Goal: Task Accomplishment & Management: Manage account settings

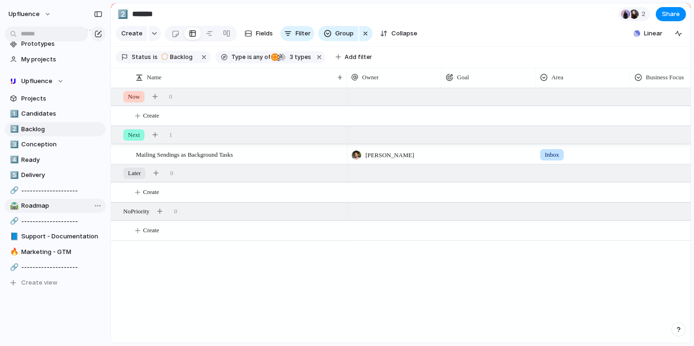
scroll to position [48, 0]
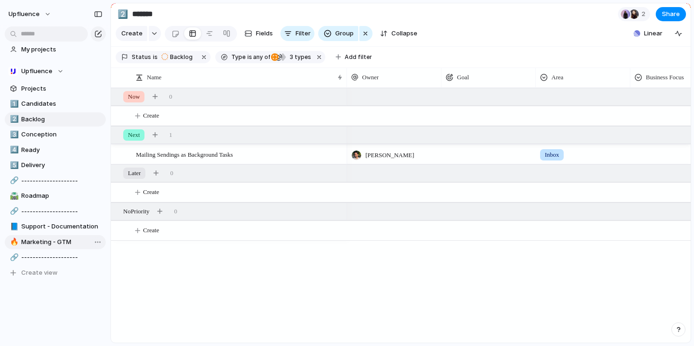
click at [50, 240] on span "Marketing - GTM" at bounding box center [61, 241] width 81 height 9
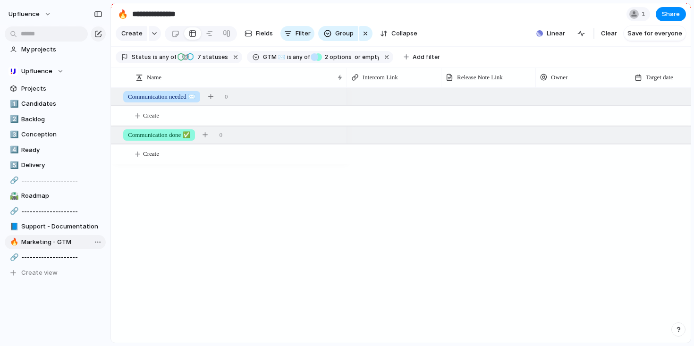
type input "**********"
click at [228, 33] on div at bounding box center [227, 33] width 8 height 15
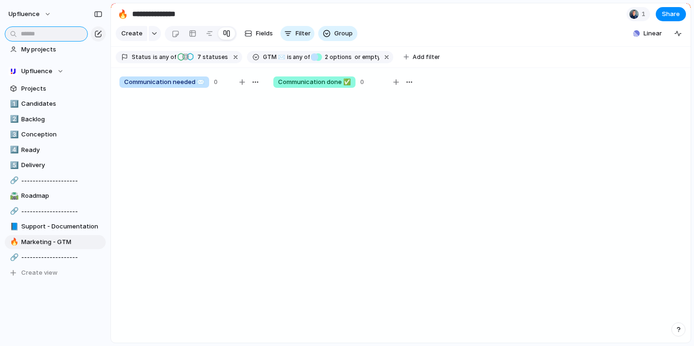
click at [56, 34] on input "text" at bounding box center [46, 33] width 83 height 15
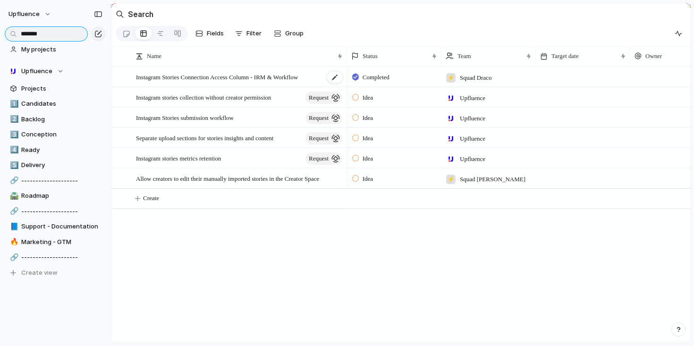
type input "*******"
click at [206, 79] on span "Instagram Stories Connection Access Column - IRM & Workflow" at bounding box center [217, 76] width 162 height 11
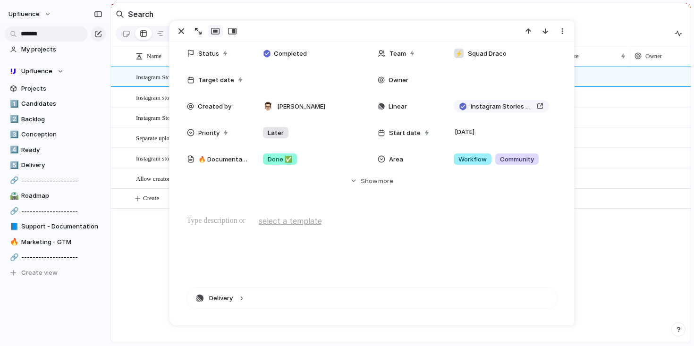
scroll to position [83, 0]
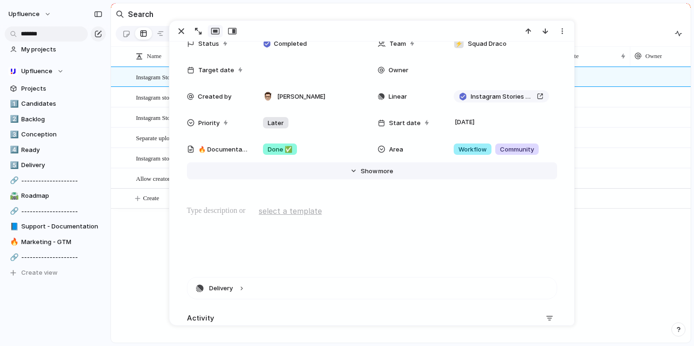
click at [364, 172] on span "Show" at bounding box center [369, 171] width 17 height 9
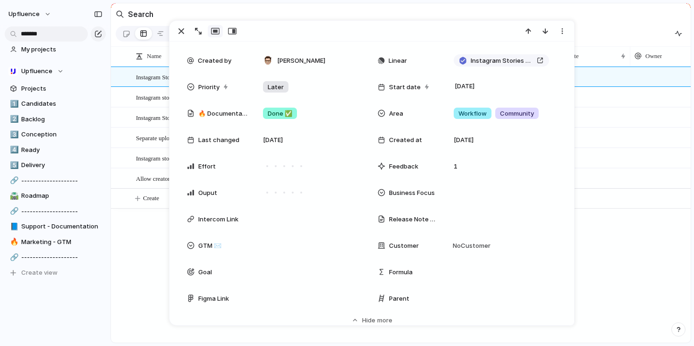
scroll to position [119, 0]
click at [292, 241] on div at bounding box center [310, 244] width 103 height 10
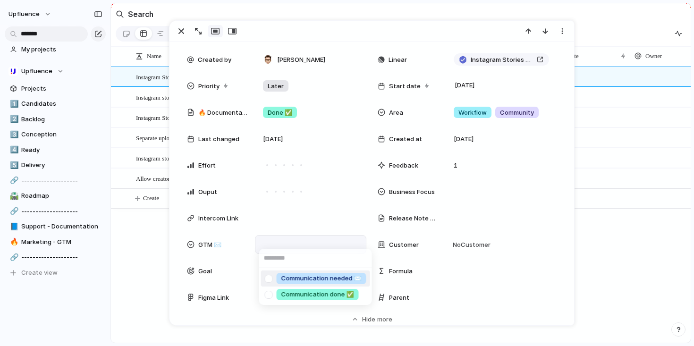
click at [317, 279] on span "Communication needed ✉️" at bounding box center [321, 278] width 80 height 9
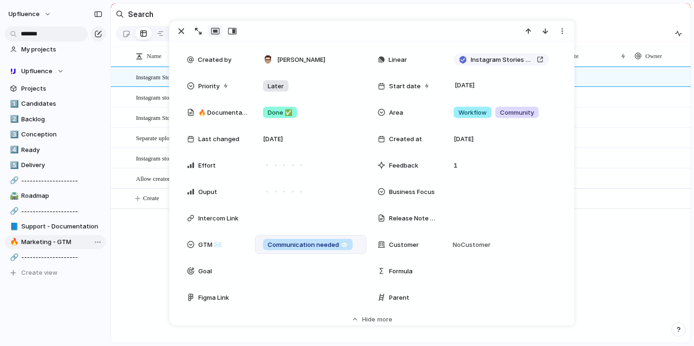
click at [64, 243] on span "Marketing - GTM" at bounding box center [61, 241] width 81 height 9
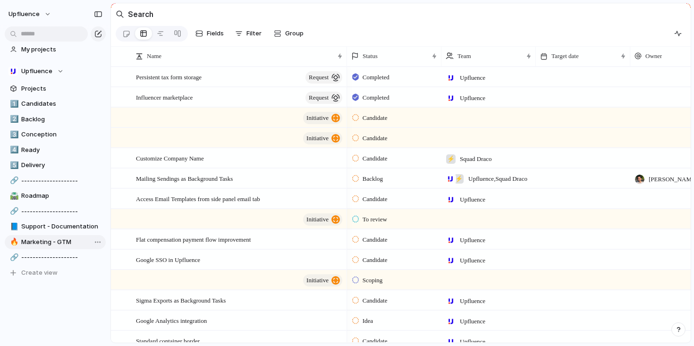
click at [45, 235] on div "1️⃣ Candidates 2️⃣ Backlog 3️⃣ Conception 4️⃣ Ready 5️⃣ Delivery 🔗 ------------…" at bounding box center [55, 188] width 101 height 183
click at [50, 227] on span "Support - Documentation" at bounding box center [61, 226] width 81 height 9
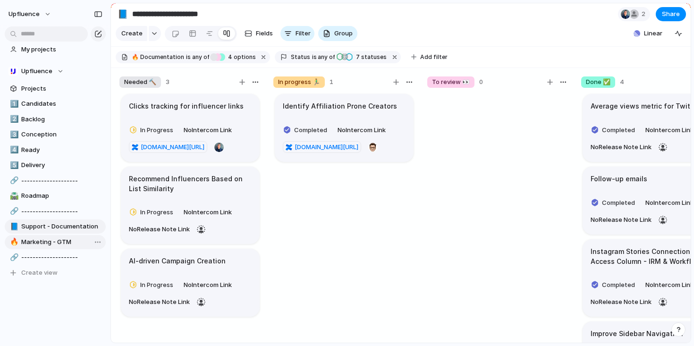
click at [49, 242] on span "Marketing - GTM" at bounding box center [61, 241] width 81 height 9
type input "**********"
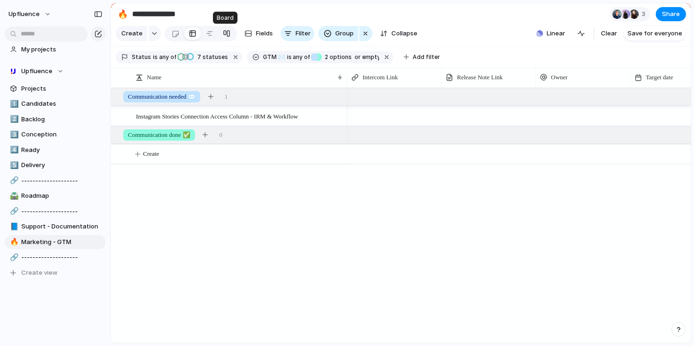
click at [226, 35] on div at bounding box center [227, 33] width 8 height 15
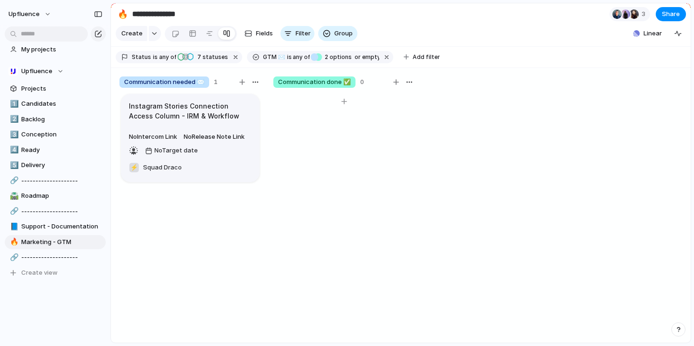
click at [318, 84] on span "Communication done ✅" at bounding box center [314, 81] width 73 height 9
click at [331, 82] on span "Communication done ✅" at bounding box center [314, 81] width 73 height 9
click at [202, 115] on h1 "Instagram Stories Connection Access Column - IRM & Workflow" at bounding box center [190, 111] width 123 height 20
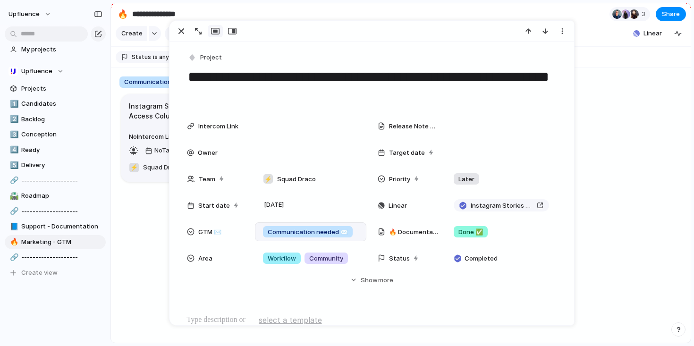
click at [324, 233] on span "Communication needed ✉️" at bounding box center [308, 231] width 80 height 9
click at [266, 251] on input "**********" at bounding box center [314, 251] width 110 height 19
type input "**********"
click at [335, 222] on div "**********" at bounding box center [347, 173] width 694 height 346
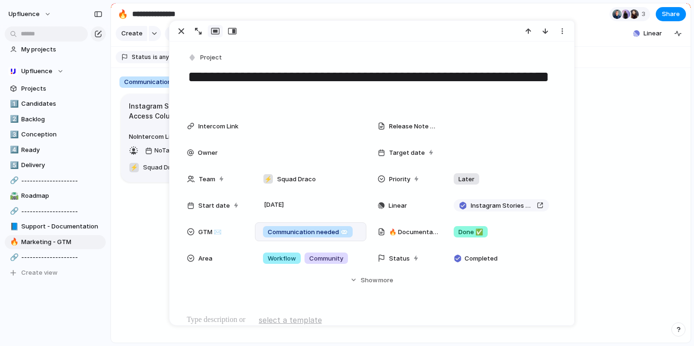
click at [597, 58] on section "Status is any of Planned Planned Reviewed Analyzed In Progress Completed Comple…" at bounding box center [400, 57] width 579 height 21
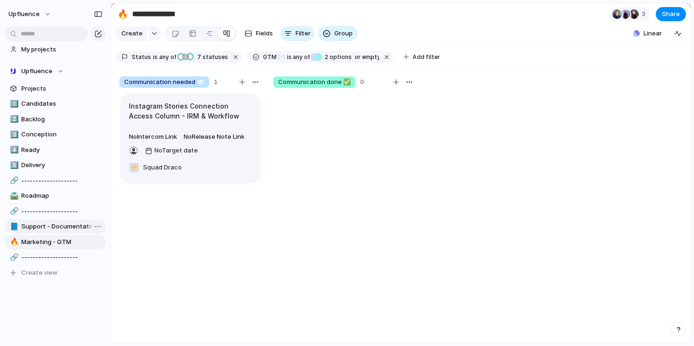
click at [68, 227] on span "Support - Documentation" at bounding box center [61, 226] width 81 height 9
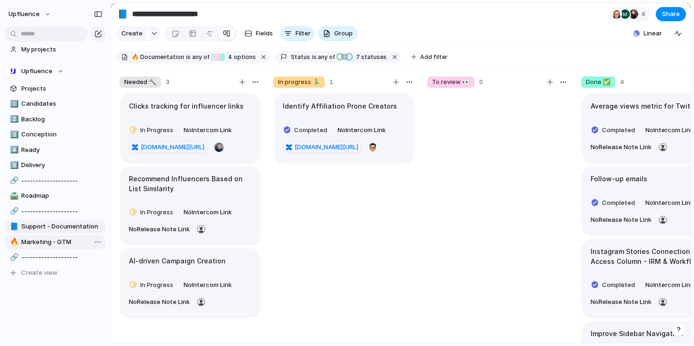
click at [55, 242] on span "Marketing - GTM" at bounding box center [61, 241] width 81 height 9
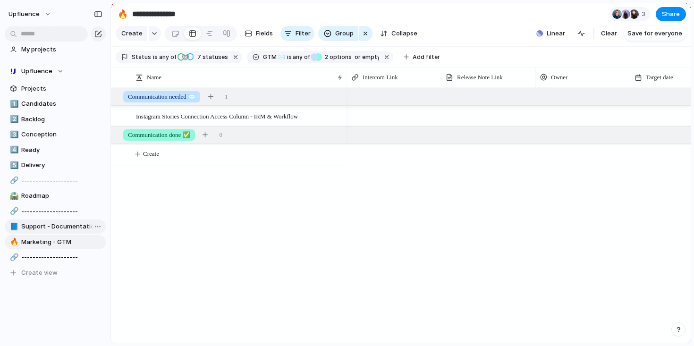
click at [51, 226] on span "Support - Documentation" at bounding box center [61, 226] width 81 height 9
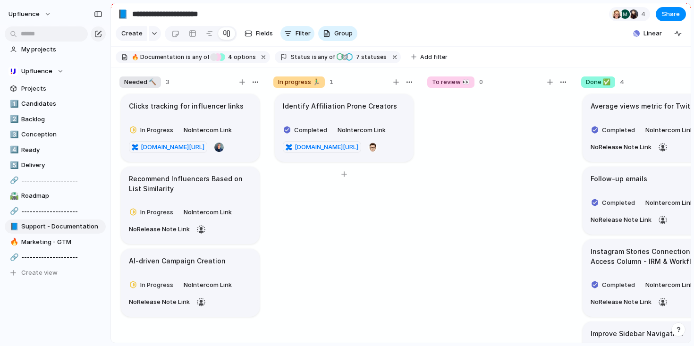
click at [324, 116] on article "Identify Affiliation Prone Creators Completed No Intercom Link [DOMAIN_NAME][UR…" at bounding box center [344, 128] width 139 height 68
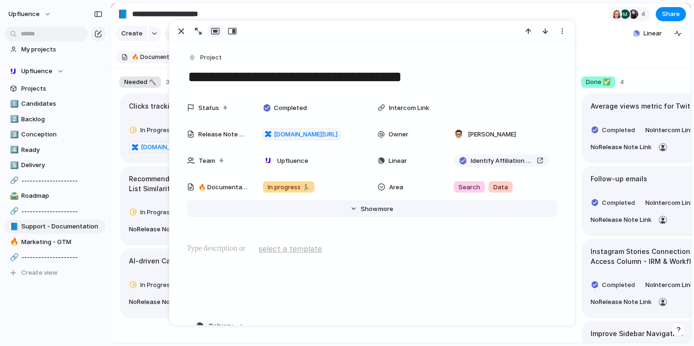
click at [372, 210] on span "Show" at bounding box center [369, 208] width 17 height 9
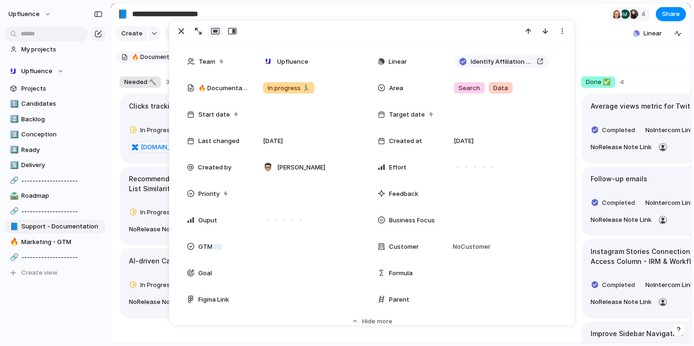
scroll to position [144, 0]
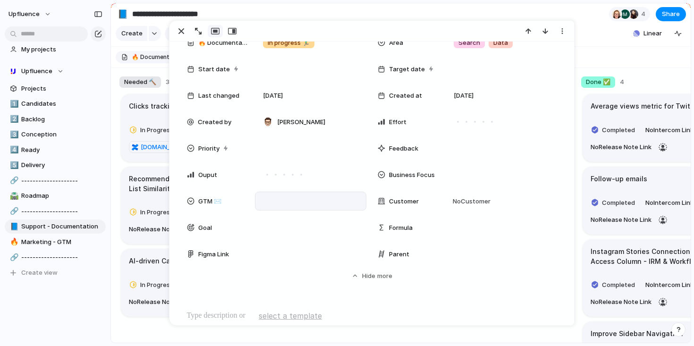
click at [283, 206] on div at bounding box center [310, 201] width 103 height 10
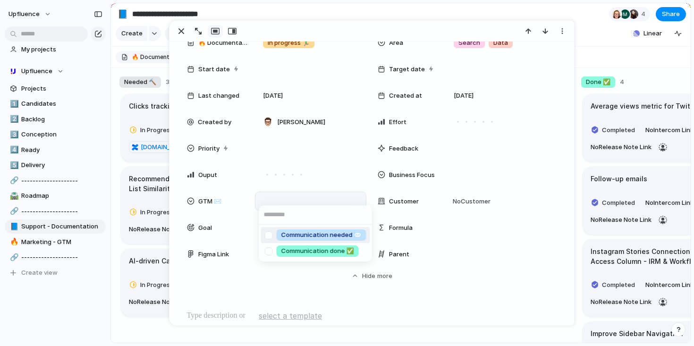
click at [306, 235] on span "Communication needed ✉️" at bounding box center [321, 234] width 80 height 9
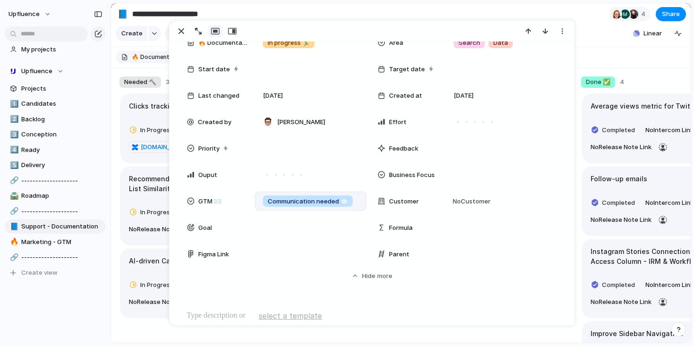
click at [607, 54] on section "🔥 Documentation is any of Needed 🔨 To review 👀 Done ✅ In progress 🏃‍♂️ 4 option…" at bounding box center [400, 57] width 579 height 21
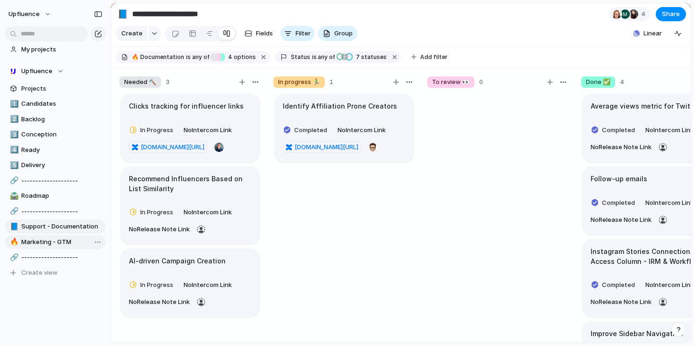
click at [42, 245] on span "Marketing - GTM" at bounding box center [61, 241] width 81 height 9
type input "**********"
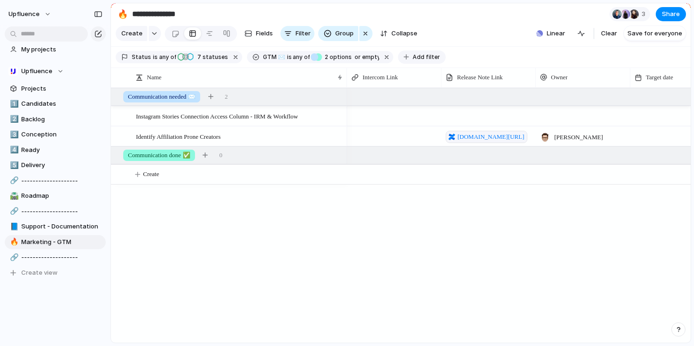
click at [415, 54] on span "Add filter" at bounding box center [425, 57] width 27 height 8
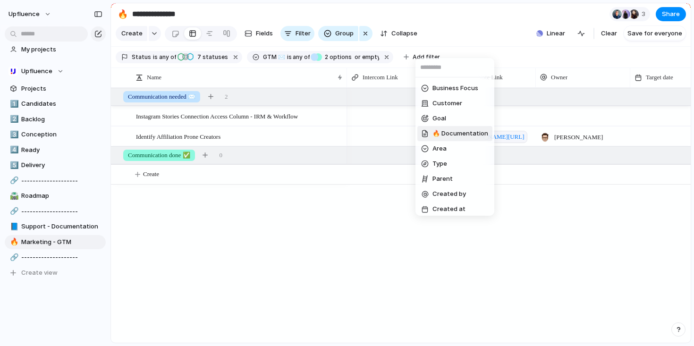
scroll to position [125, 0]
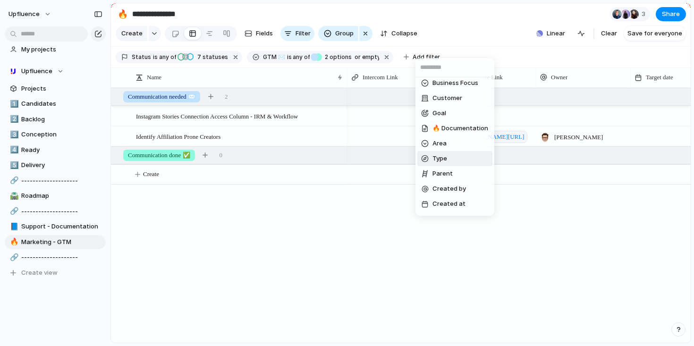
click at [454, 159] on li "Type" at bounding box center [454, 158] width 75 height 15
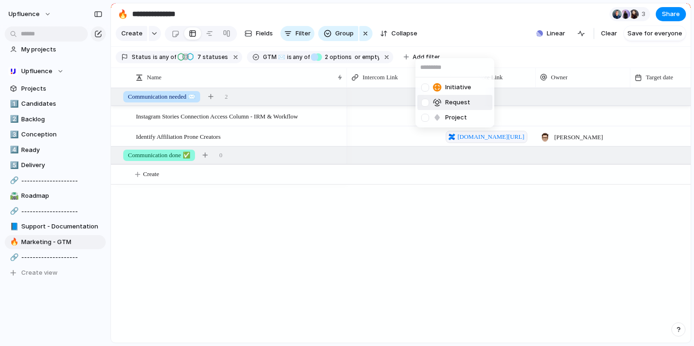
click at [430, 93] on li "Initiative" at bounding box center [454, 87] width 75 height 15
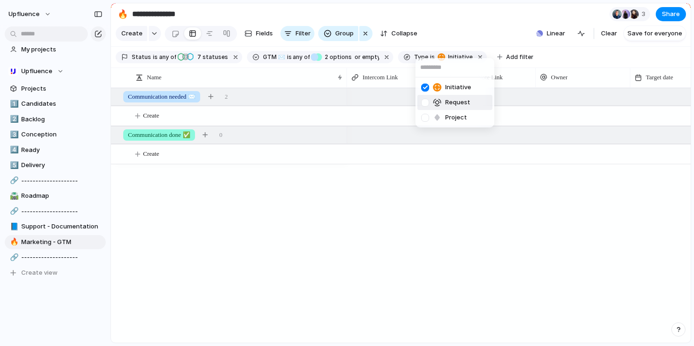
click at [433, 99] on div "Request" at bounding box center [445, 102] width 49 height 9
click at [433, 119] on div "Project" at bounding box center [444, 117] width 46 height 9
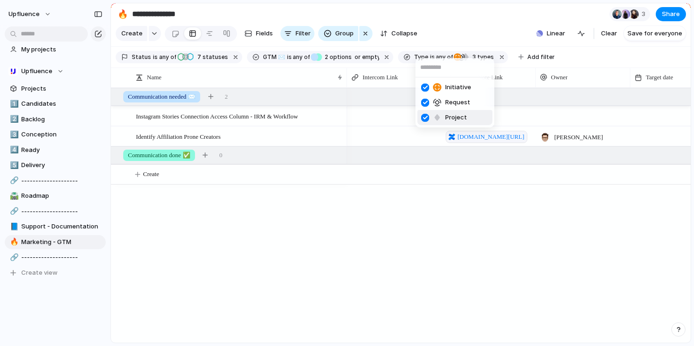
click at [454, 220] on div "Initiative Request Project" at bounding box center [347, 173] width 694 height 346
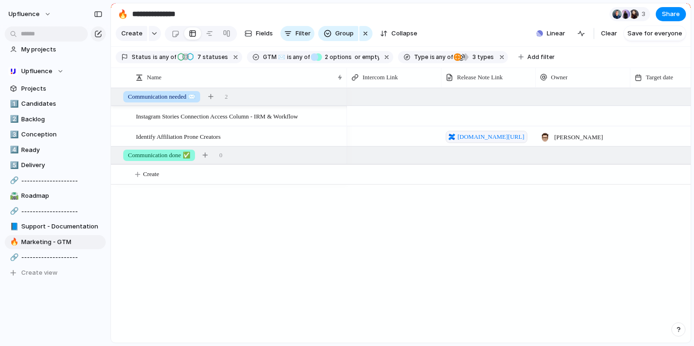
click at [474, 119] on div at bounding box center [488, 115] width 94 height 19
type textarea "**********"
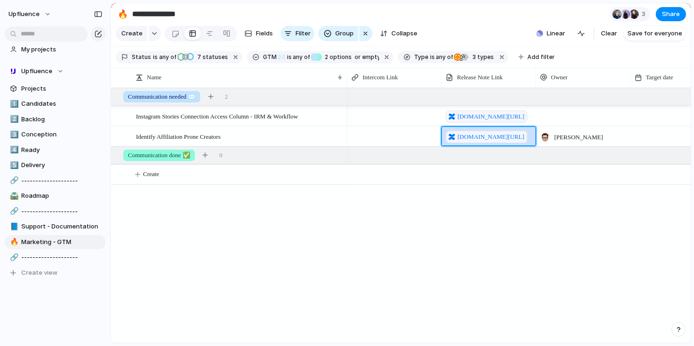
click at [394, 120] on div at bounding box center [394, 115] width 94 height 19
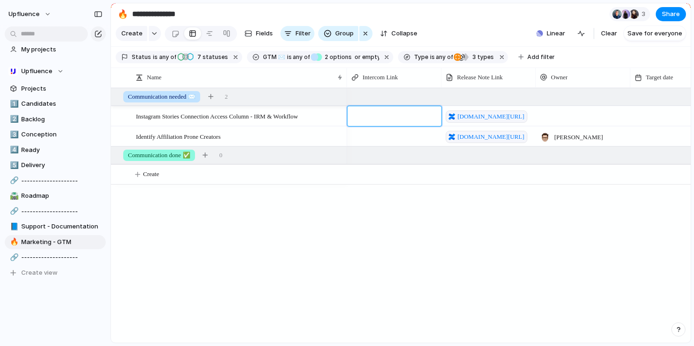
click at [377, 111] on textarea at bounding box center [394, 116] width 87 height 11
paste textarea "**********"
type textarea "**********"
click at [410, 231] on div "[DOMAIN_NAME][URL] [DOMAIN_NAME][URL] ⚡ Squad Draco [DOMAIN_NAME][URL] Simon Bo…" at bounding box center [519, 215] width 344 height 255
click at [586, 116] on div at bounding box center [583, 115] width 94 height 19
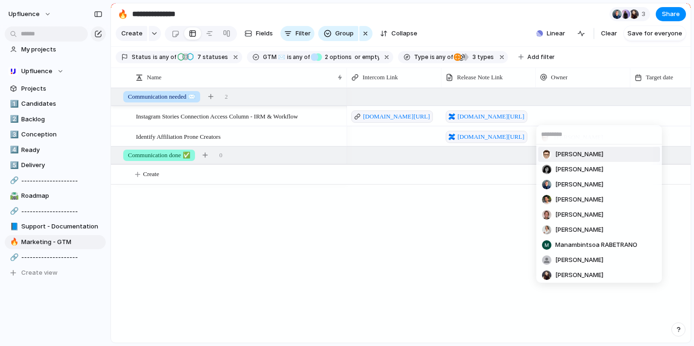
click at [566, 153] on span "[PERSON_NAME]" at bounding box center [579, 154] width 48 height 9
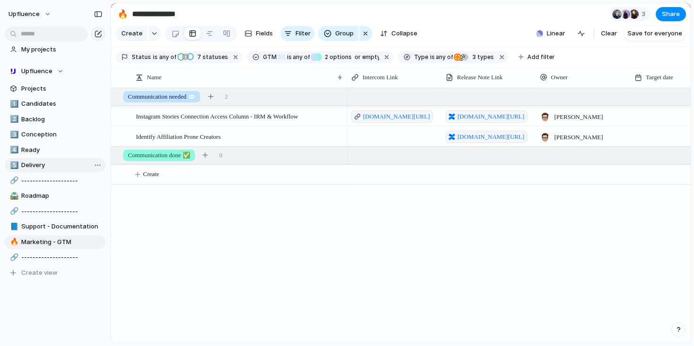
click at [44, 167] on span "Delivery" at bounding box center [61, 164] width 81 height 9
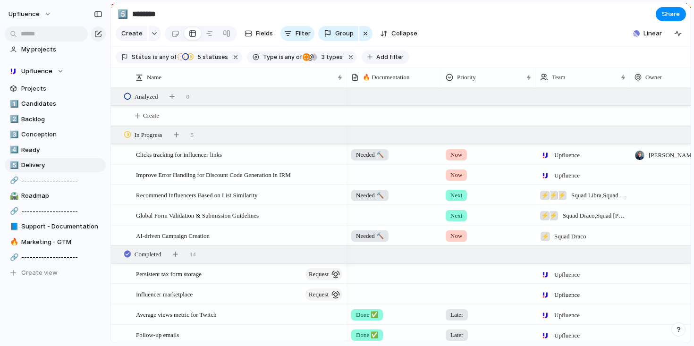
click at [389, 57] on span "Add filter" at bounding box center [389, 57] width 27 height 8
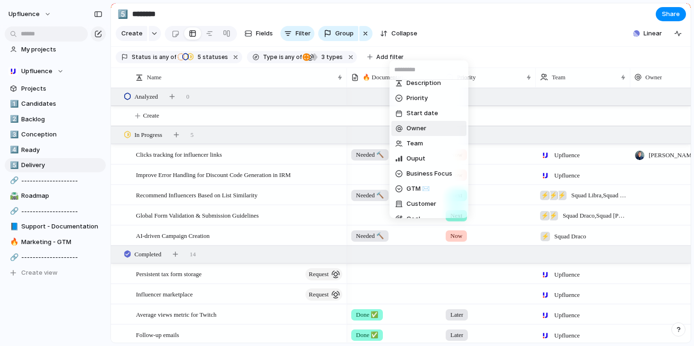
scroll to position [53, 0]
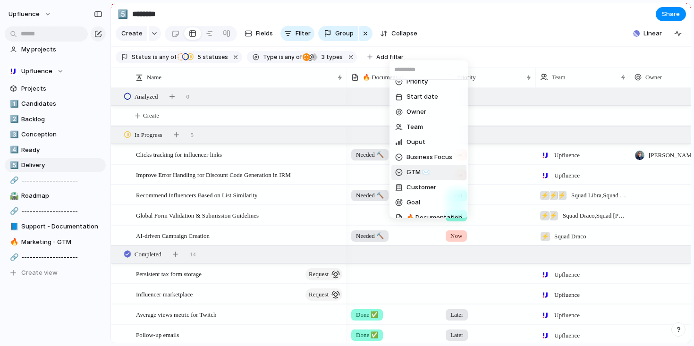
click at [416, 176] on span "GTM ✉️" at bounding box center [417, 172] width 23 height 9
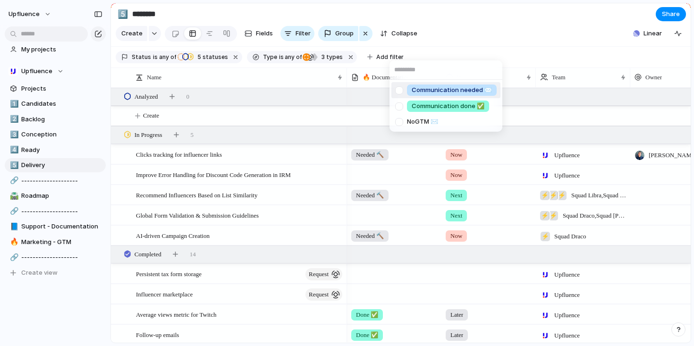
click at [451, 40] on div "Communication needed ✉️ Communication done ✅ No GTM ✉️" at bounding box center [347, 173] width 694 height 346
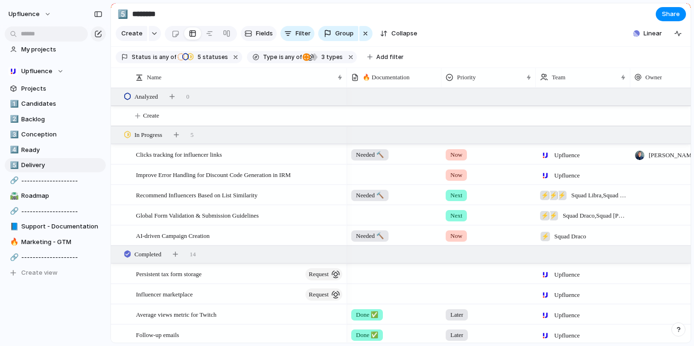
click at [256, 35] on span "Fields" at bounding box center [264, 33] width 17 height 9
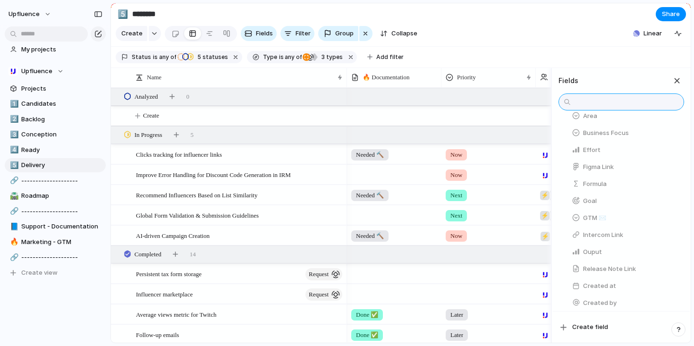
scroll to position [147, 0]
click at [672, 213] on div "button" at bounding box center [674, 217] width 8 height 8
click at [564, 63] on section "Status is any of R&D Analyzed In Progress Completed Completed 5 statuses Type i…" at bounding box center [400, 57] width 579 height 21
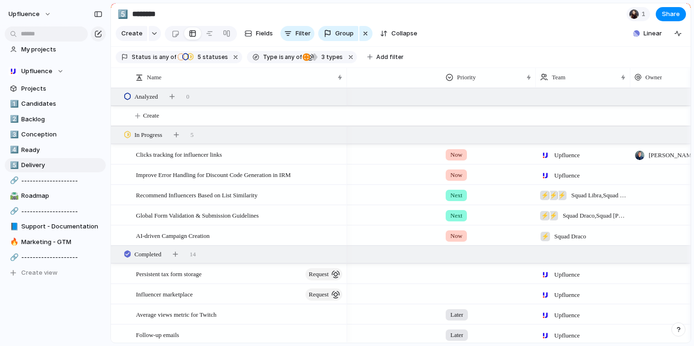
scroll to position [0, 247]
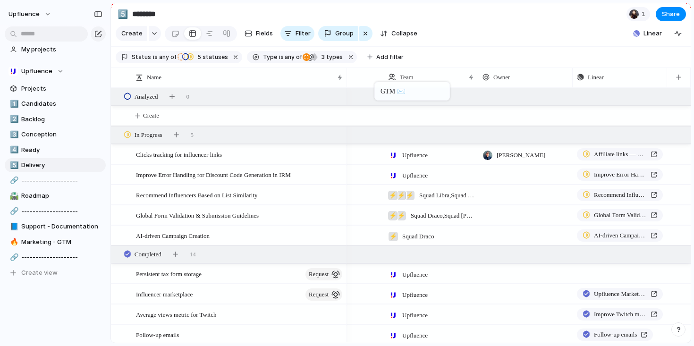
drag, startPoint x: 598, startPoint y: 79, endPoint x: 375, endPoint y: 84, distance: 222.8
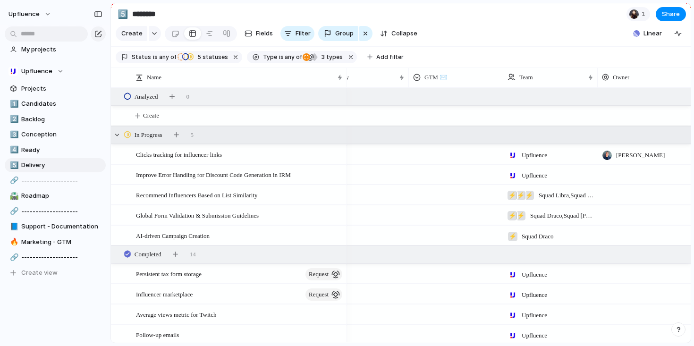
scroll to position [0, 13]
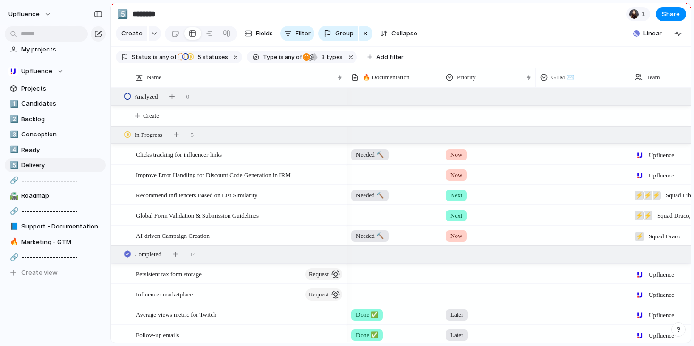
click at [538, 150] on div at bounding box center [582, 153] width 93 height 16
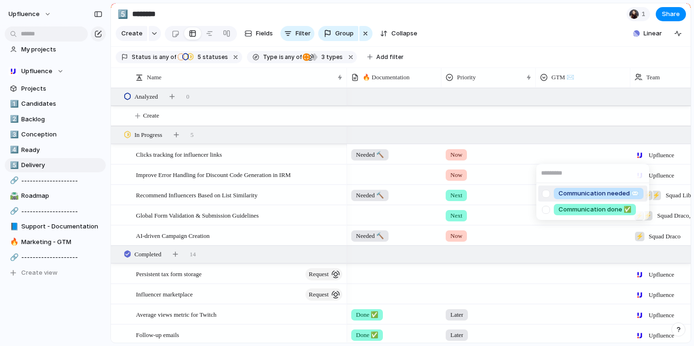
click at [547, 194] on div at bounding box center [545, 193] width 17 height 17
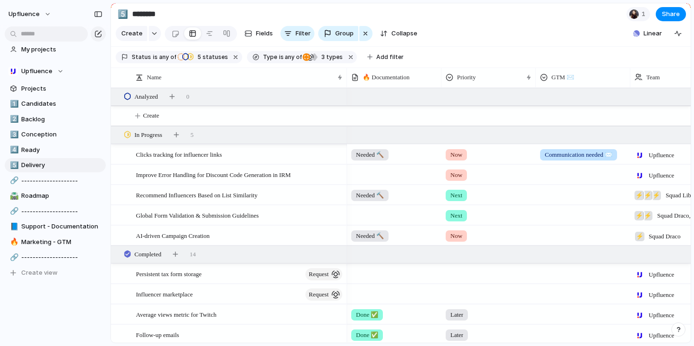
click at [565, 127] on div "Communication needed ✉️ Communication done ✅" at bounding box center [347, 173] width 694 height 346
click at [556, 173] on div at bounding box center [582, 173] width 93 height 16
click at [552, 178] on div "Communication needed ✉️ Communication done ✅" at bounding box center [347, 173] width 694 height 346
click at [553, 197] on div at bounding box center [582, 193] width 93 height 16
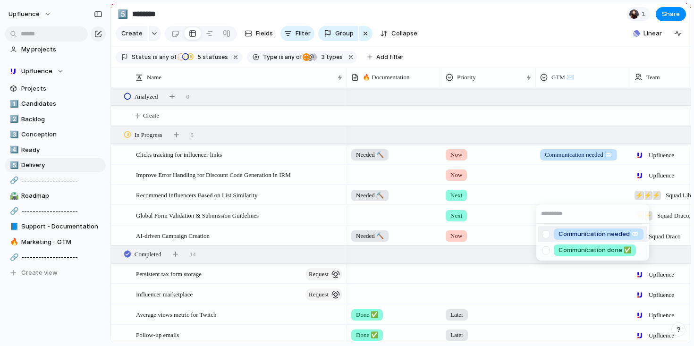
click at [547, 232] on div at bounding box center [545, 234] width 17 height 17
click at [548, 187] on div "Communication needed ✉️ Communication done ✅" at bounding box center [347, 173] width 694 height 346
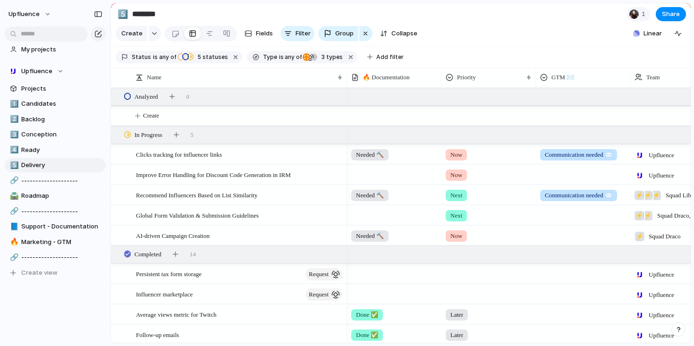
click at [563, 234] on div at bounding box center [582, 234] width 93 height 16
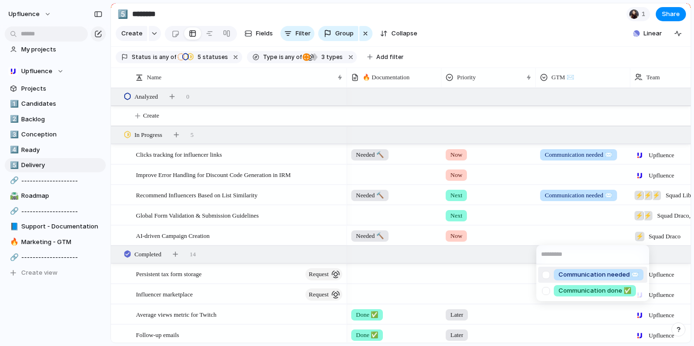
click at [546, 271] on div at bounding box center [545, 275] width 17 height 17
click at [550, 229] on div "Communication needed ✉️ Communication done ✅" at bounding box center [347, 173] width 694 height 346
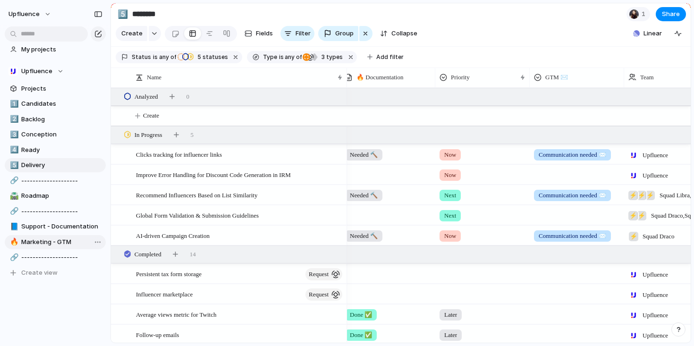
click at [65, 241] on span "Marketing - GTM" at bounding box center [61, 241] width 81 height 9
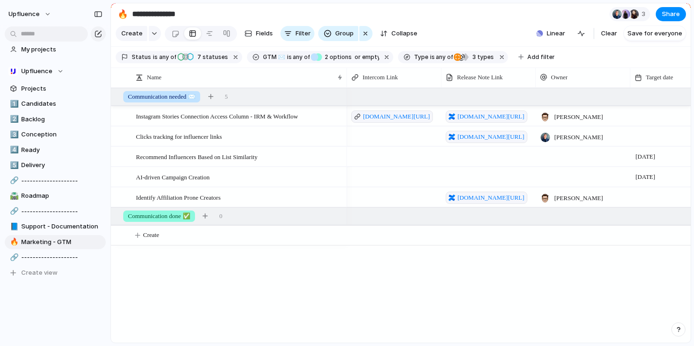
click at [556, 156] on div at bounding box center [583, 156] width 94 height 19
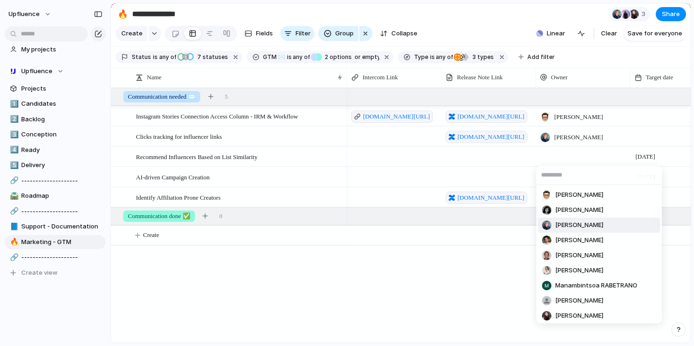
click at [570, 226] on span "[PERSON_NAME]" at bounding box center [579, 224] width 48 height 9
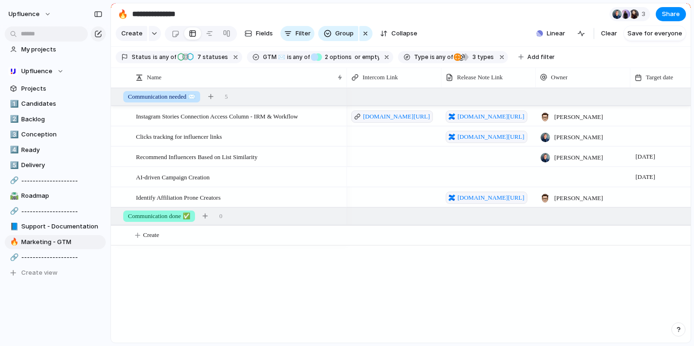
click at [560, 173] on div at bounding box center [583, 176] width 94 height 19
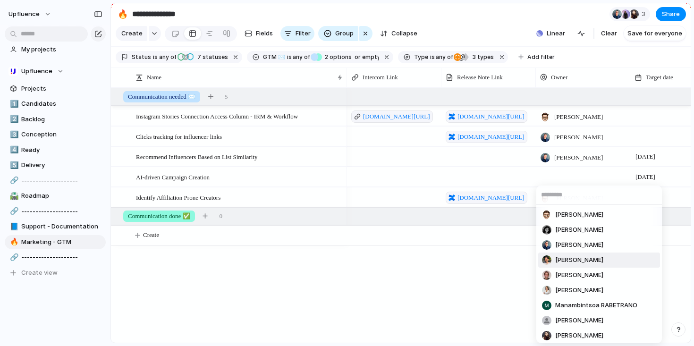
click at [572, 260] on span "[PERSON_NAME]" at bounding box center [579, 259] width 48 height 9
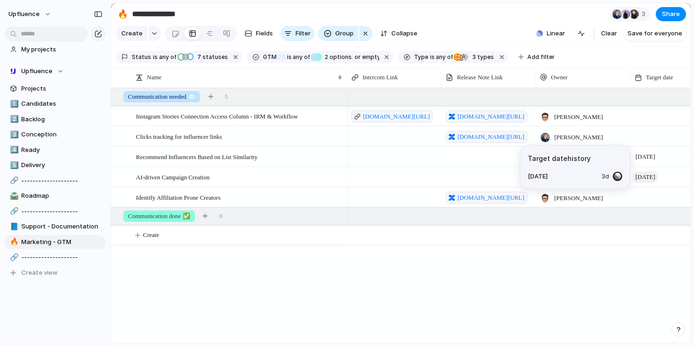
click at [646, 177] on span "[DATE]" at bounding box center [645, 176] width 25 height 11
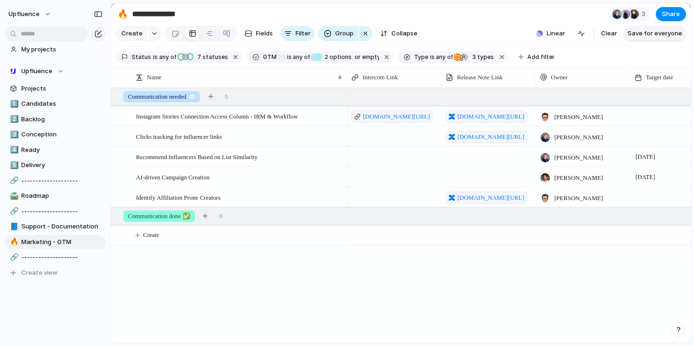
click at [640, 38] on button "Save for everyone" at bounding box center [654, 33] width 62 height 15
click at [471, 156] on div at bounding box center [488, 156] width 94 height 19
click at [75, 230] on span "Support - Documentation" at bounding box center [61, 226] width 81 height 9
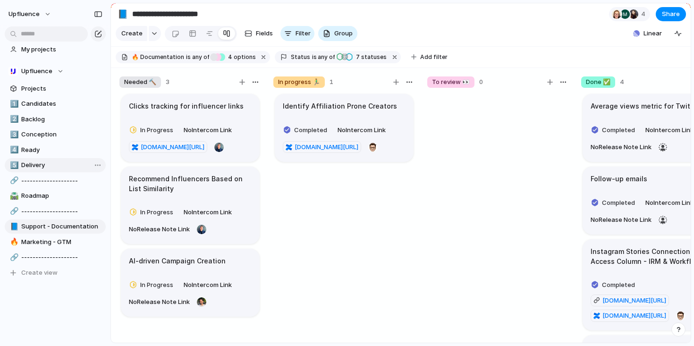
click at [55, 165] on span "Delivery" at bounding box center [61, 164] width 81 height 9
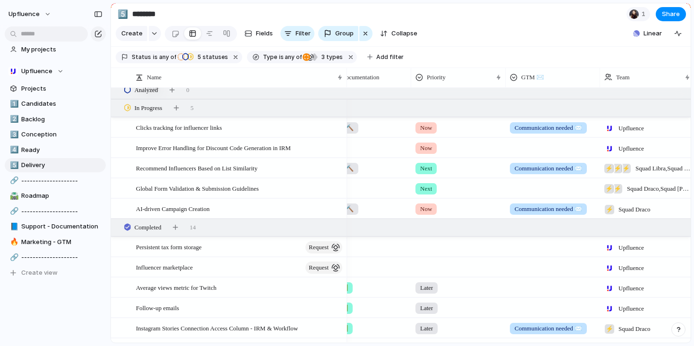
scroll to position [0, 31]
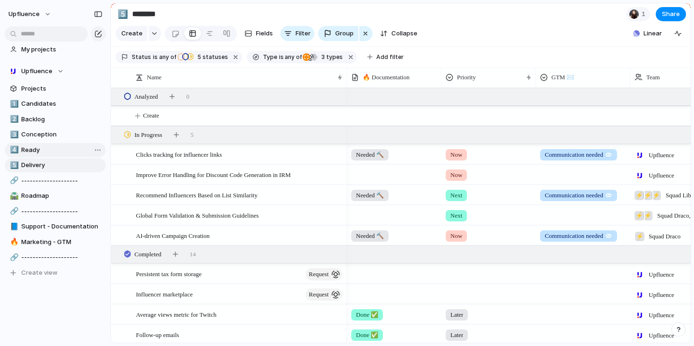
click at [56, 152] on span "Ready" at bounding box center [61, 149] width 81 height 9
type input "*****"
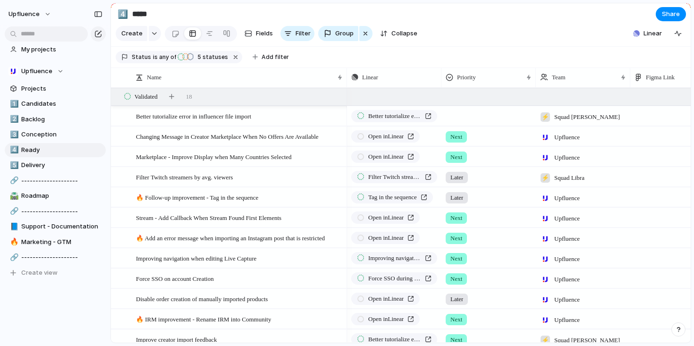
click at [455, 118] on div at bounding box center [488, 115] width 93 height 16
click at [470, 167] on div "Next" at bounding box center [459, 171] width 24 height 11
click at [335, 30] on span "Group" at bounding box center [344, 33] width 18 height 9
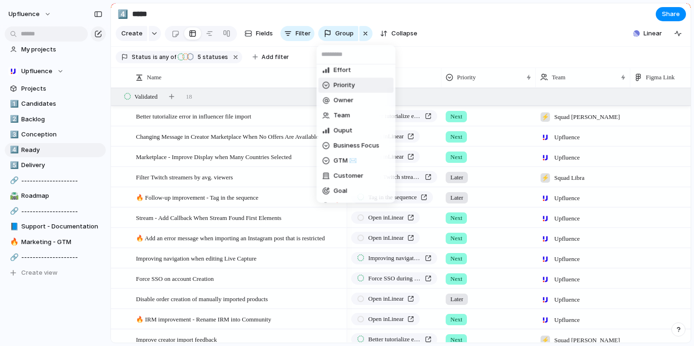
click at [358, 88] on li "Priority" at bounding box center [356, 85] width 75 height 15
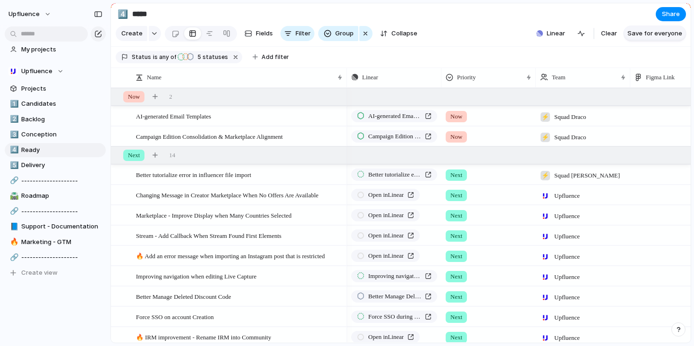
click at [654, 38] on span "Save for everyone" at bounding box center [654, 33] width 55 height 9
click at [48, 10] on button "Upfluence" at bounding box center [30, 14] width 52 height 15
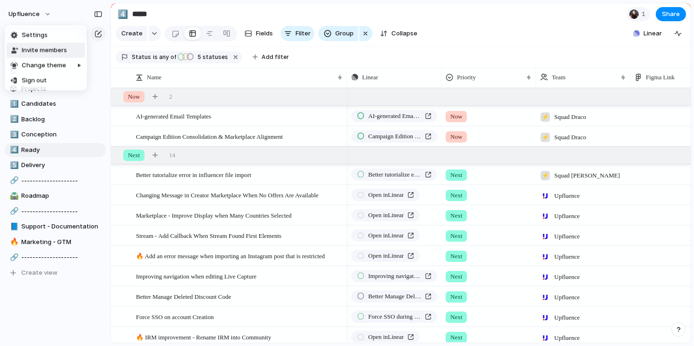
click at [48, 49] on span "Invite members" at bounding box center [44, 50] width 45 height 9
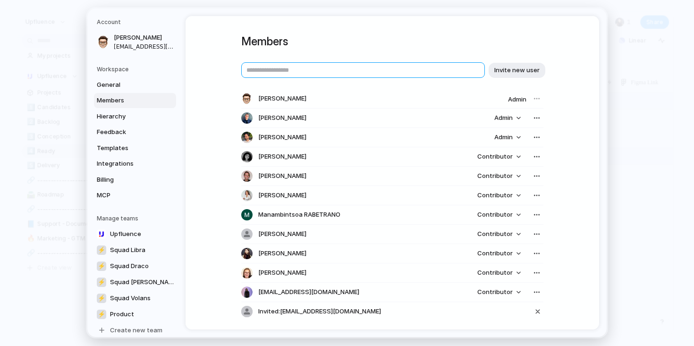
click at [319, 72] on input "text" at bounding box center [362, 70] width 243 height 16
type input "**********"
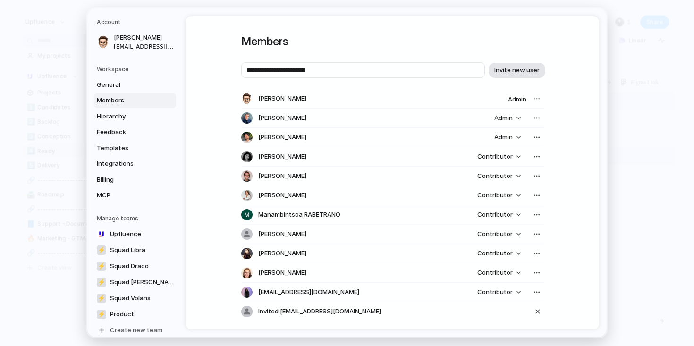
click at [512, 67] on span "Invite new user" at bounding box center [516, 70] width 45 height 9
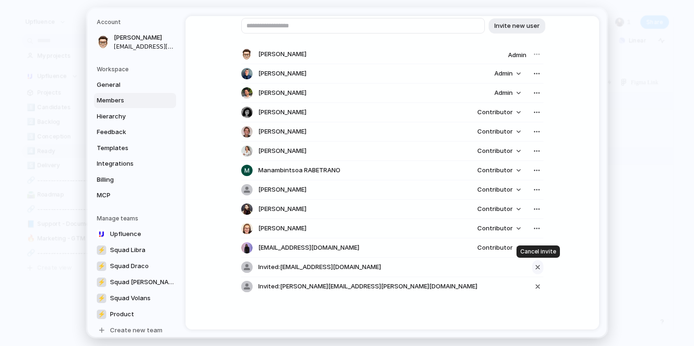
click at [538, 266] on div "button" at bounding box center [537, 266] width 8 height 11
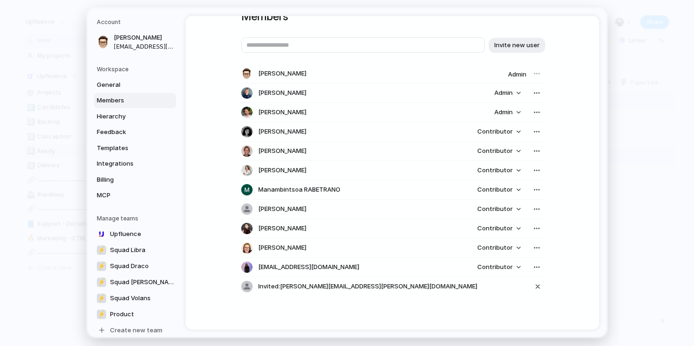
scroll to position [0, 0]
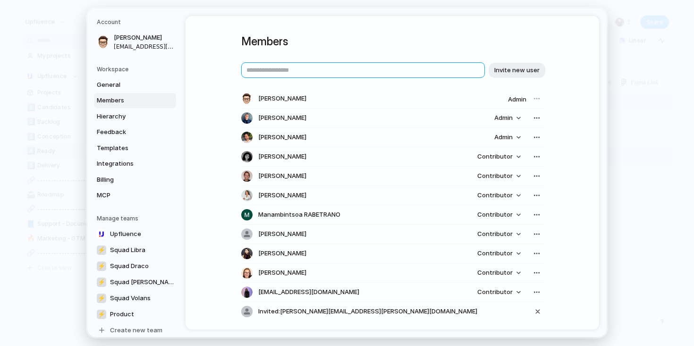
click at [301, 68] on input "text" at bounding box center [362, 70] width 243 height 16
paste input "**********"
type input "**********"
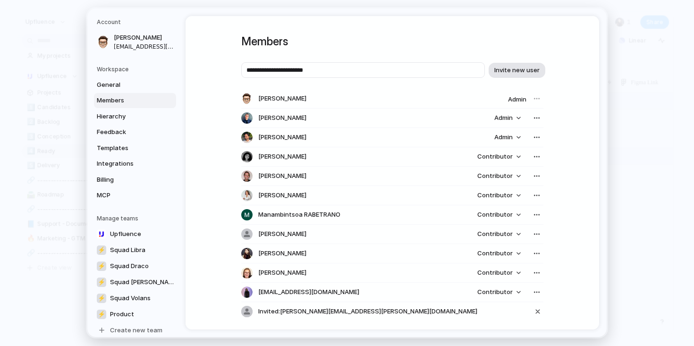
click at [525, 76] on button "Invite new user" at bounding box center [516, 70] width 57 height 15
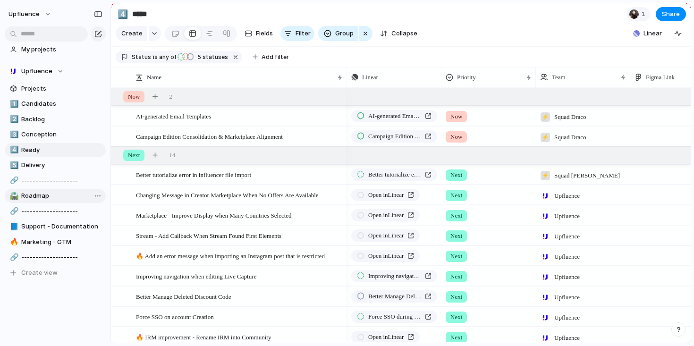
click at [59, 196] on span "Roadmap" at bounding box center [61, 195] width 81 height 9
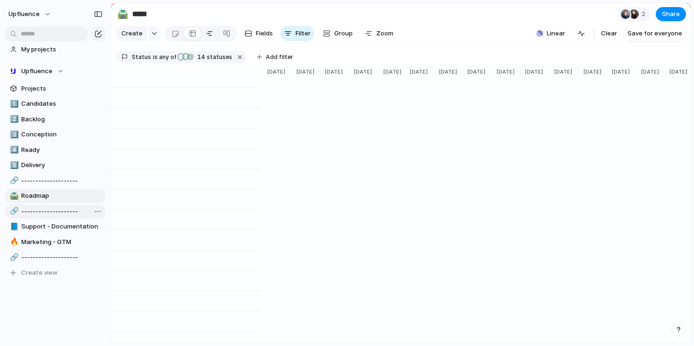
type input "*******"
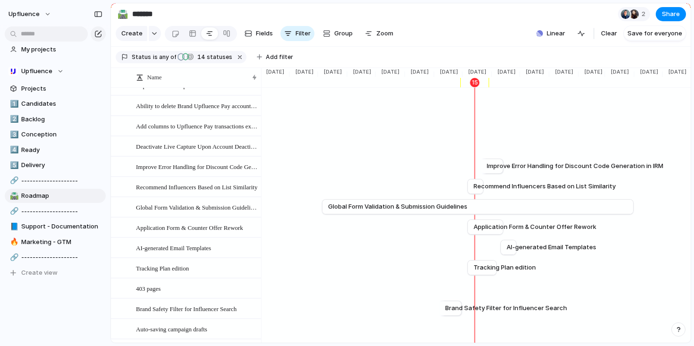
scroll to position [671, 0]
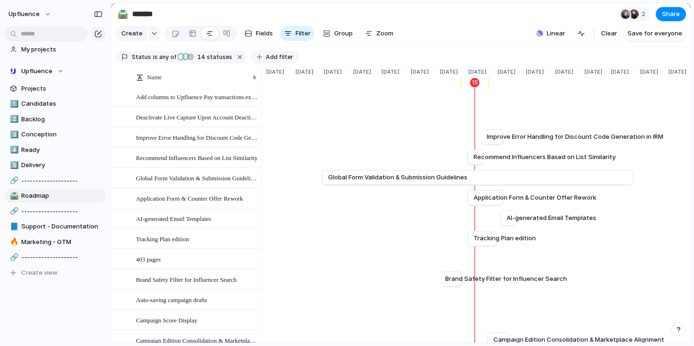
click at [270, 54] on span "Add filter" at bounding box center [279, 57] width 27 height 8
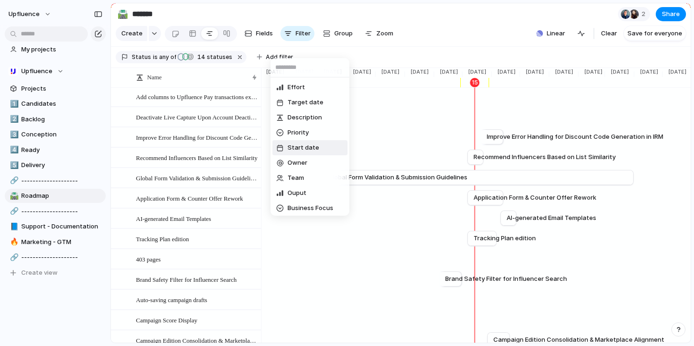
click at [300, 144] on span "Start date" at bounding box center [303, 147] width 32 height 9
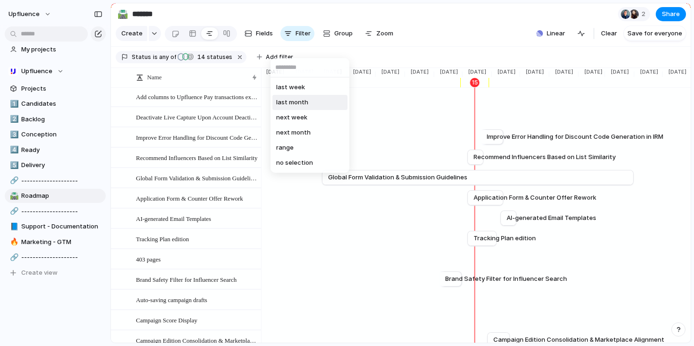
click at [310, 96] on li "last month" at bounding box center [309, 102] width 75 height 15
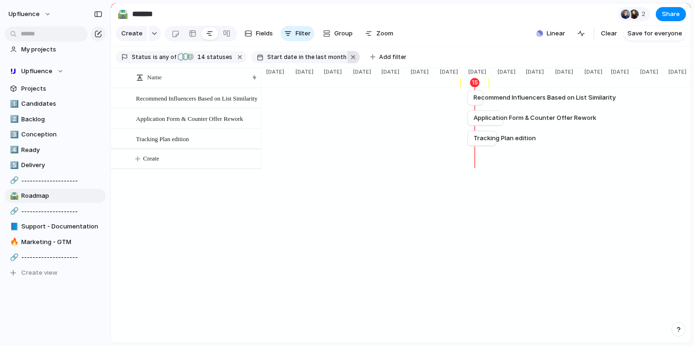
click at [347, 57] on button "button" at bounding box center [353, 57] width 12 height 12
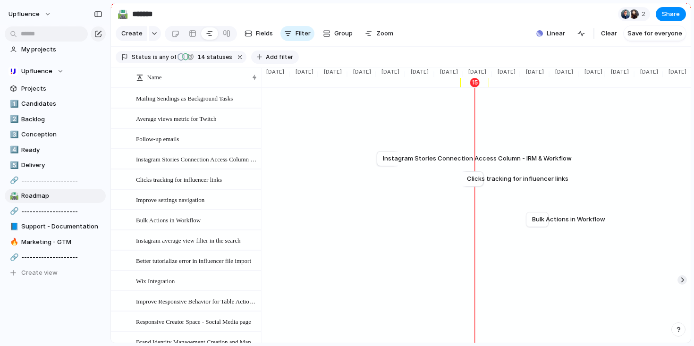
click at [271, 59] on span "Add filter" at bounding box center [279, 57] width 27 height 8
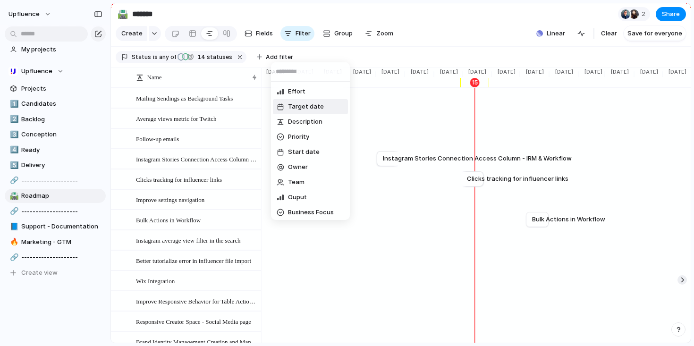
click at [316, 107] on span "Target date" at bounding box center [306, 106] width 36 height 9
click at [310, 141] on li "next month" at bounding box center [310, 136] width 75 height 15
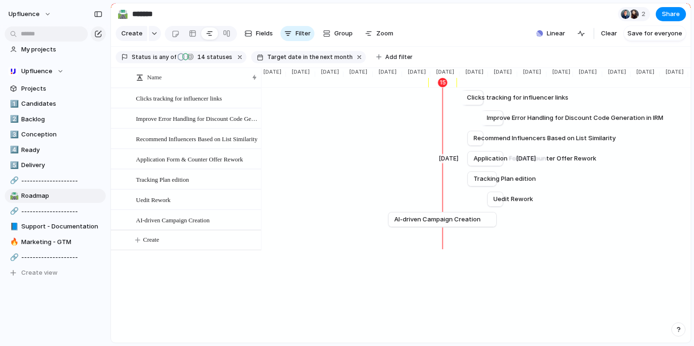
scroll to position [0, 877]
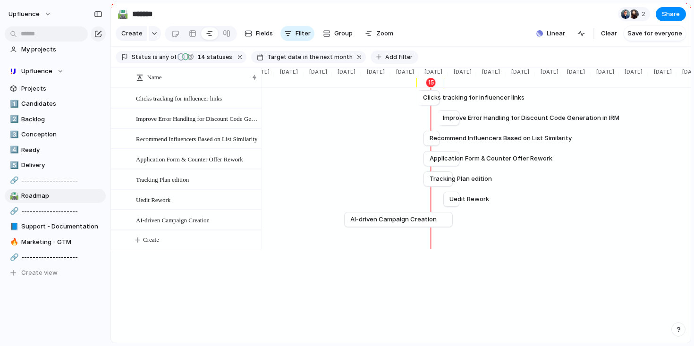
click at [385, 56] on span "Add filter" at bounding box center [398, 57] width 27 height 8
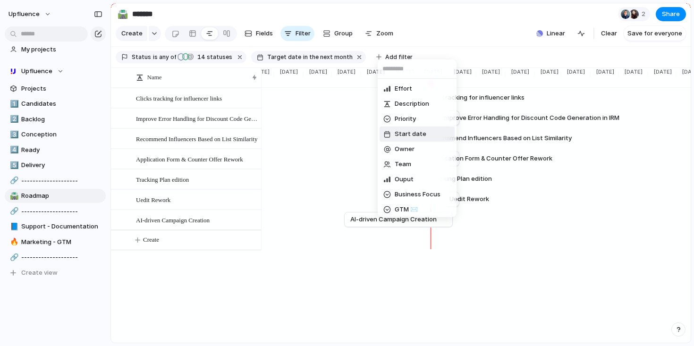
click at [416, 132] on span "Start date" at bounding box center [410, 133] width 32 height 9
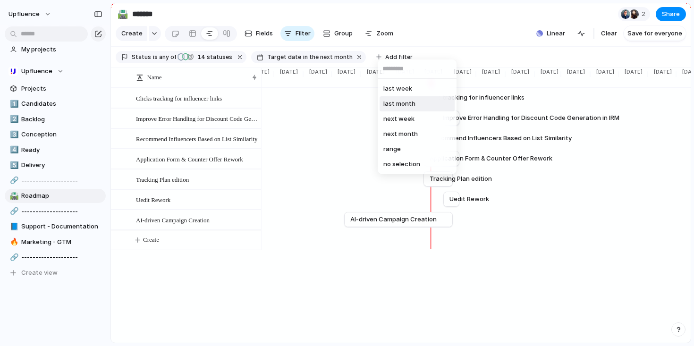
click at [415, 100] on li "last month" at bounding box center [416, 103] width 75 height 15
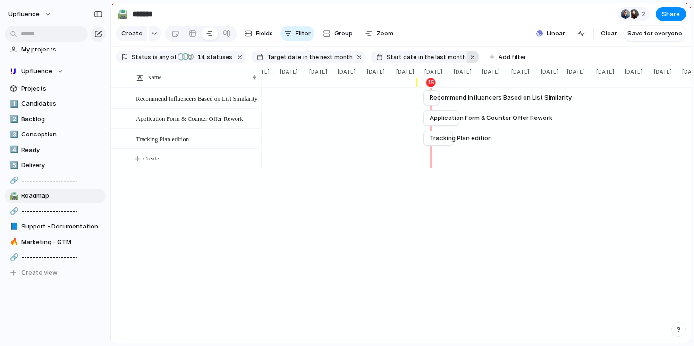
click at [467, 53] on button "button" at bounding box center [473, 57] width 12 height 12
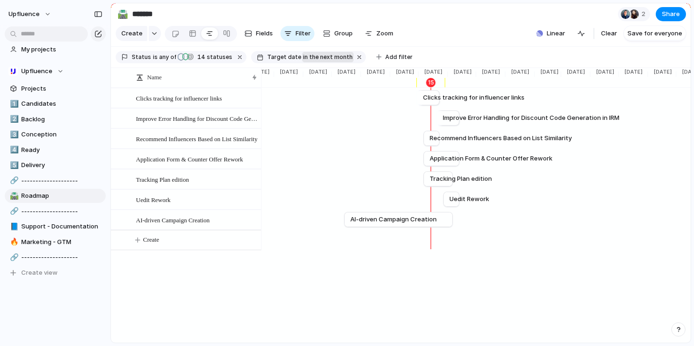
click at [319, 59] on span "in the next month" at bounding box center [328, 57] width 50 height 8
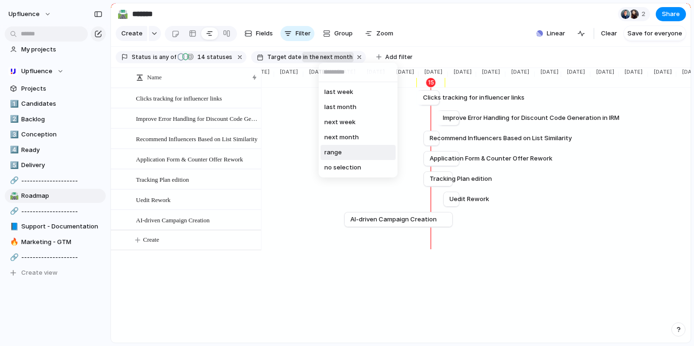
click at [358, 156] on li "range" at bounding box center [357, 152] width 75 height 15
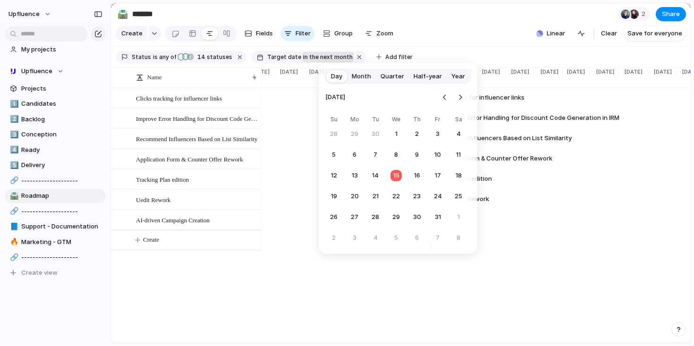
click at [395, 78] on span "Quarter" at bounding box center [392, 76] width 24 height 9
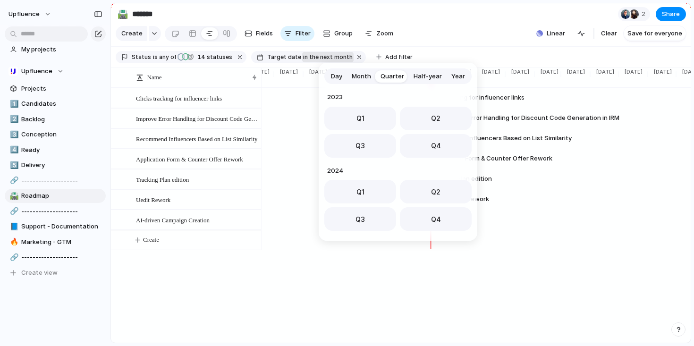
scroll to position [150, 0]
click at [427, 121] on button "Q2" at bounding box center [436, 116] width 72 height 24
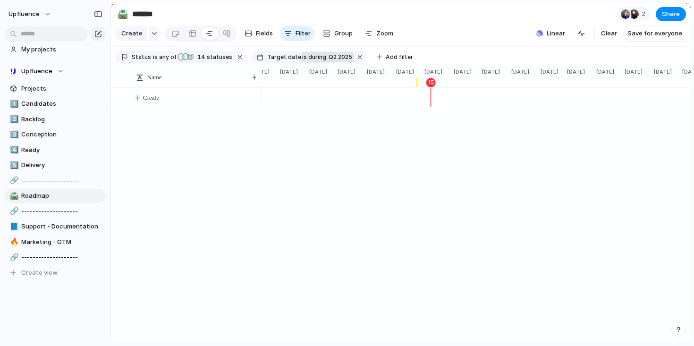
click at [318, 53] on button "is during" at bounding box center [314, 57] width 26 height 10
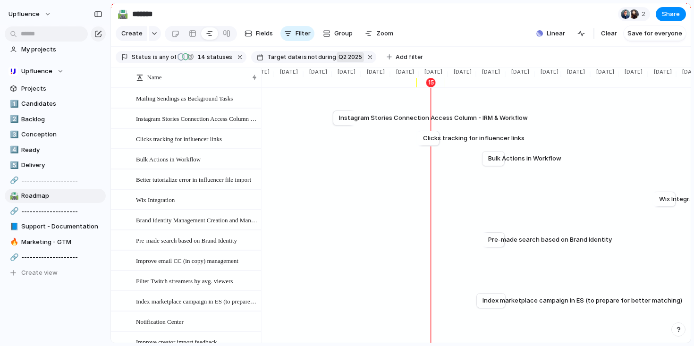
click at [346, 62] on button "Q2 2025" at bounding box center [349, 57] width 27 height 10
click at [337, 60] on div "last week last month next week next month range no selection" at bounding box center [347, 173] width 694 height 346
click at [317, 57] on span "during" at bounding box center [326, 57] width 19 height 8
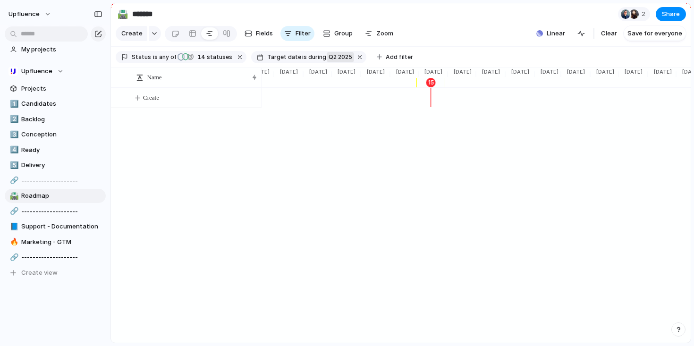
click at [328, 58] on span "Q2 2025" at bounding box center [340, 57] width 24 height 8
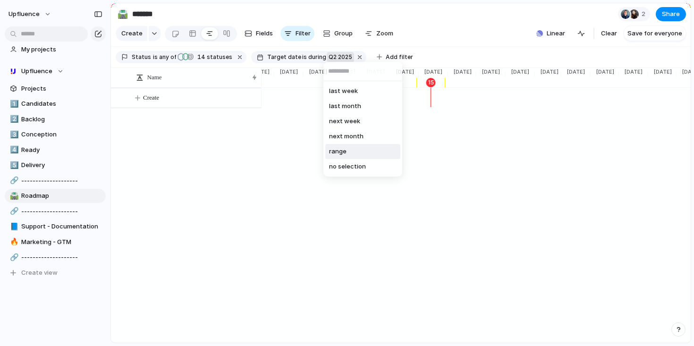
click at [350, 154] on li "range" at bounding box center [362, 151] width 75 height 15
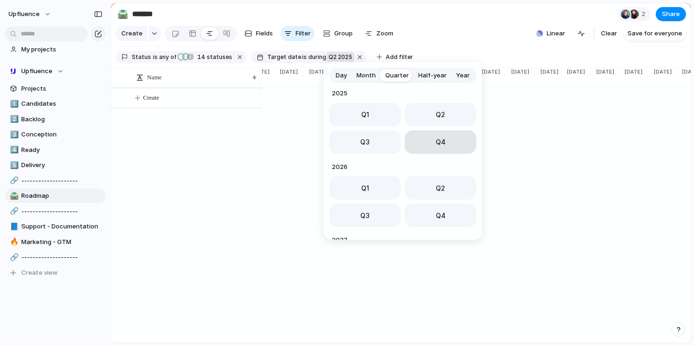
click at [426, 142] on button "Q4" at bounding box center [440, 142] width 72 height 24
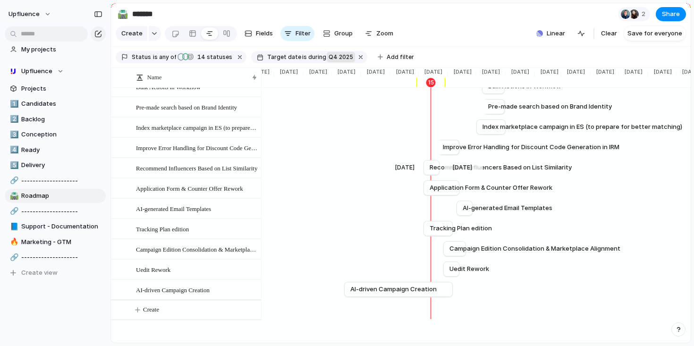
scroll to position [0, 0]
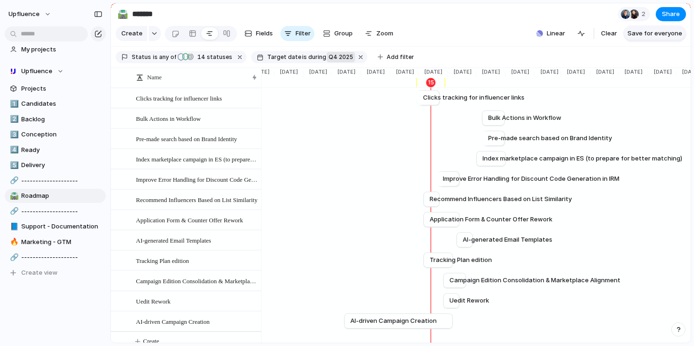
click at [654, 32] on span "Save for everyone" at bounding box center [654, 33] width 55 height 9
click at [383, 32] on span "Zoom" at bounding box center [384, 33] width 17 height 9
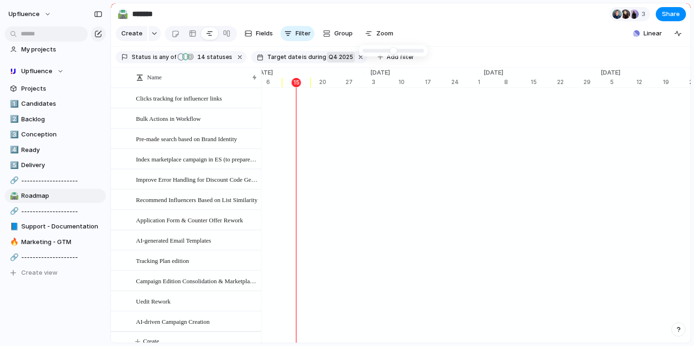
scroll to position [0, 3606]
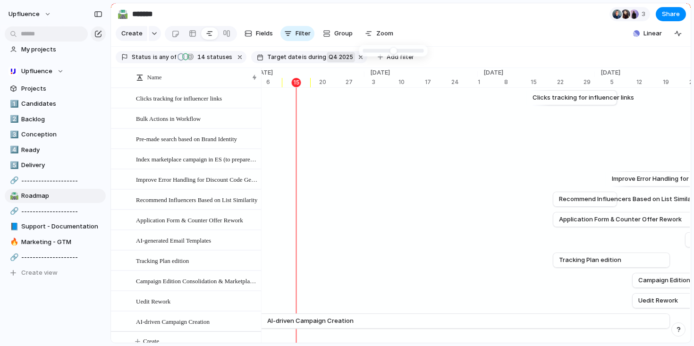
type input "*"
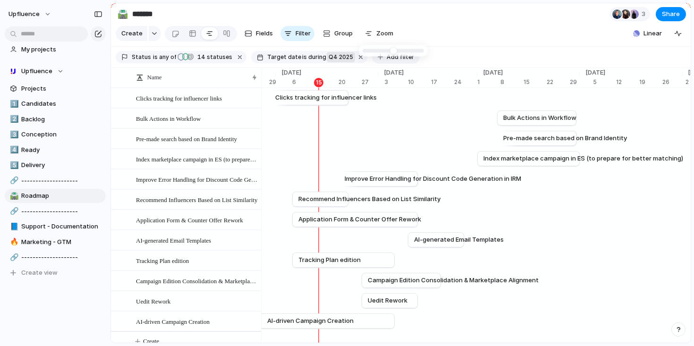
drag, startPoint x: 369, startPoint y: 51, endPoint x: 377, endPoint y: 51, distance: 8.5
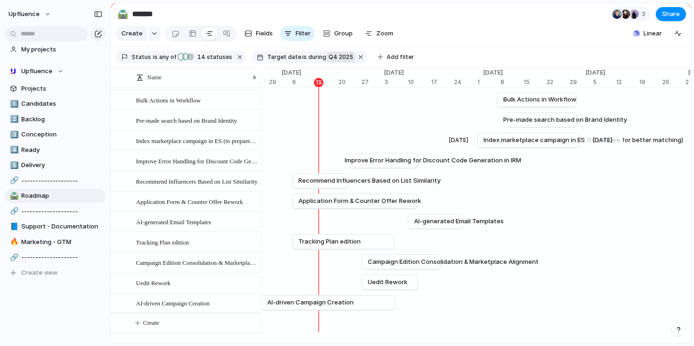
scroll to position [23, 0]
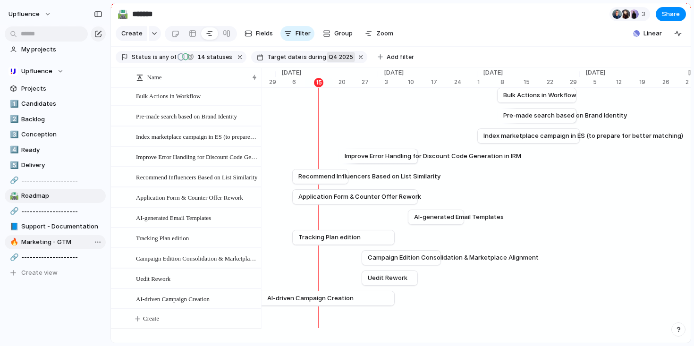
click at [72, 245] on span "Marketing - GTM" at bounding box center [61, 241] width 81 height 9
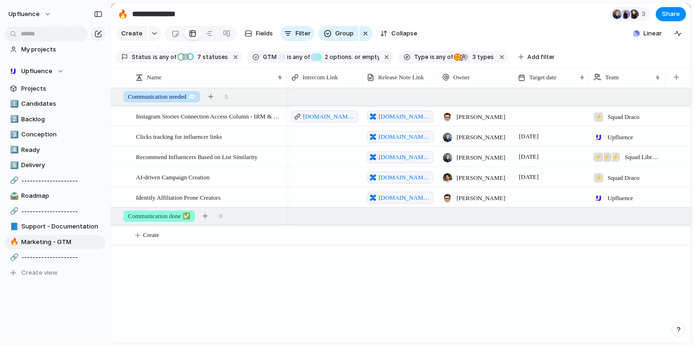
drag, startPoint x: 346, startPoint y: 81, endPoint x: 283, endPoint y: 83, distance: 63.3
click at [284, 83] on div at bounding box center [286, 77] width 5 height 20
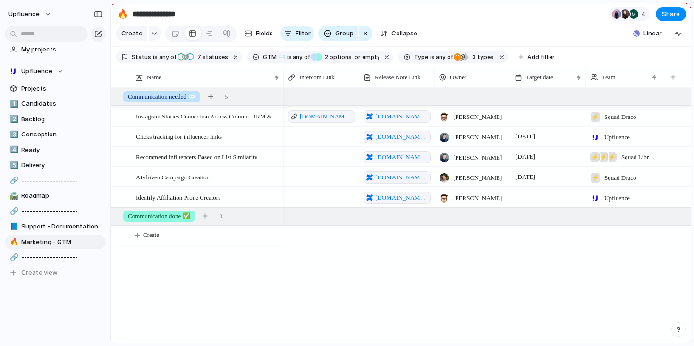
click at [534, 197] on div at bounding box center [547, 196] width 75 height 19
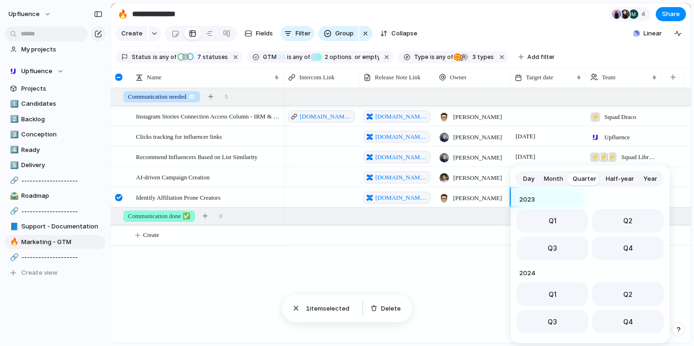
scroll to position [150, 0]
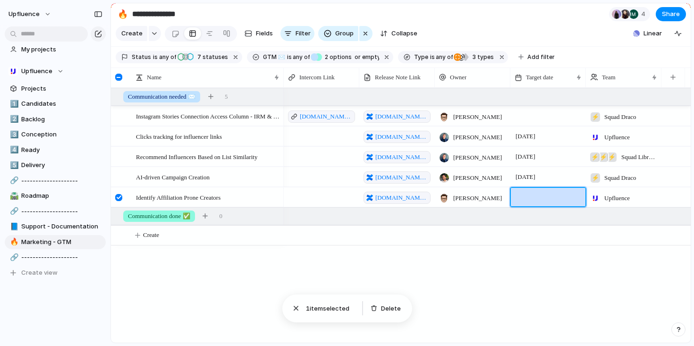
click at [503, 206] on div "Day Month Quarter Half-year Year [DATE] Q1 Q2 Q3 Q4 2024 Q1 Q2 Q3 Q4 2025 Q1 Q2…" at bounding box center [347, 173] width 694 height 346
click at [539, 198] on div at bounding box center [547, 196] width 75 height 19
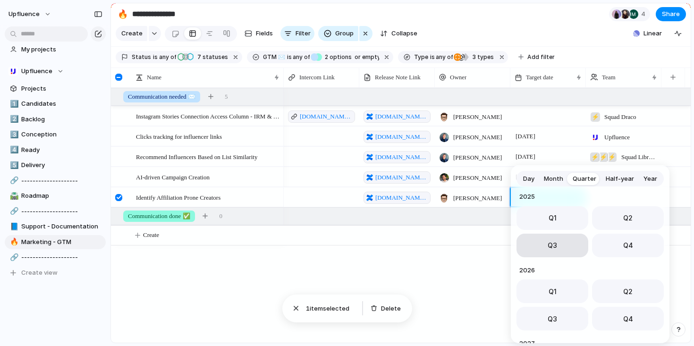
click at [555, 239] on button "Q3" at bounding box center [552, 246] width 72 height 24
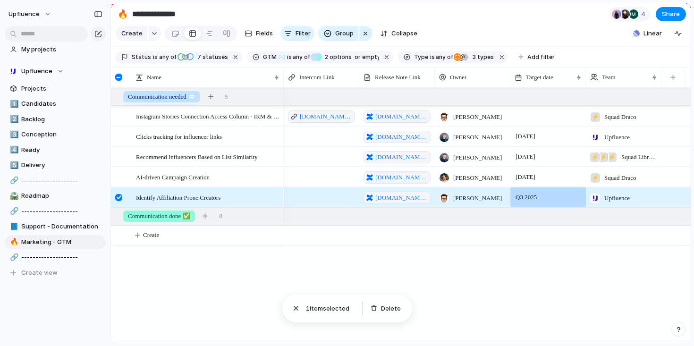
click at [528, 118] on div at bounding box center [547, 115] width 75 height 19
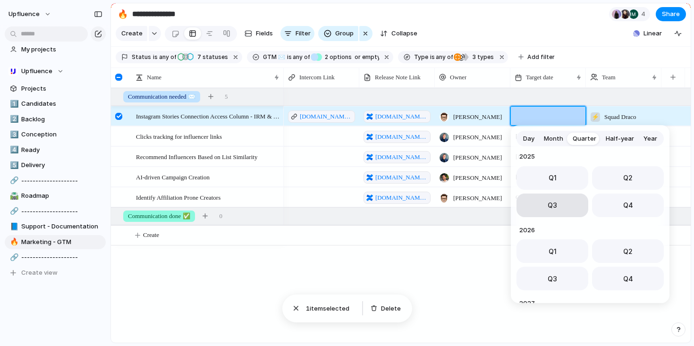
click at [547, 206] on span "Q3" at bounding box center [551, 205] width 9 height 10
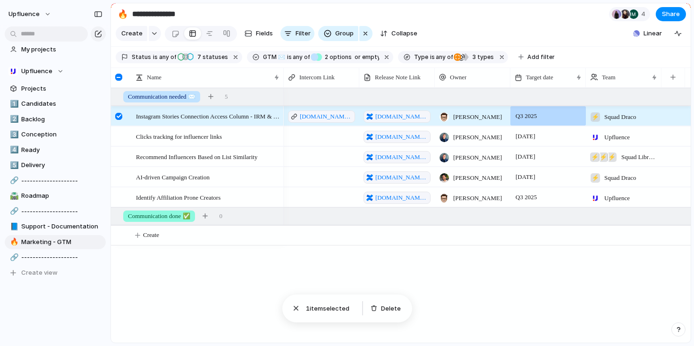
click at [505, 255] on div "[DOMAIN_NAME][URL] [DOMAIN_NAME][URL] Simon Boxus Q3 2025 ⚡ Squad Draco [DOMAIN…" at bounding box center [487, 215] width 407 height 255
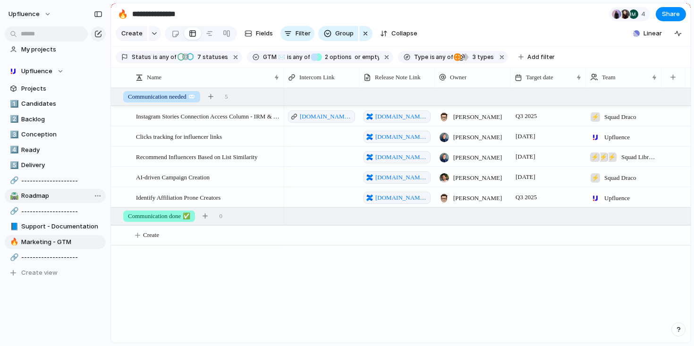
click at [51, 194] on span "Roadmap" at bounding box center [61, 195] width 81 height 9
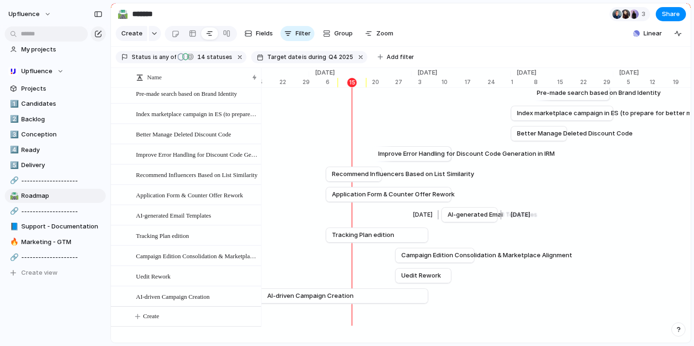
scroll to position [52, 0]
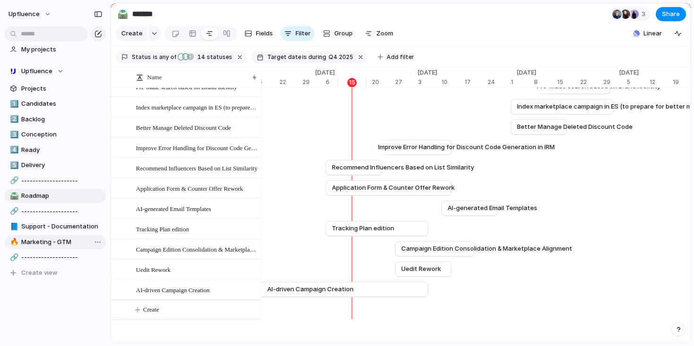
click at [50, 244] on span "Marketing - GTM" at bounding box center [61, 241] width 81 height 9
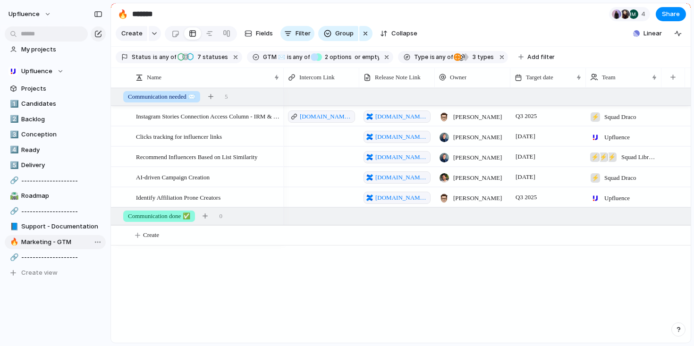
type input "**********"
click at [263, 36] on span "Fields" at bounding box center [264, 33] width 17 height 9
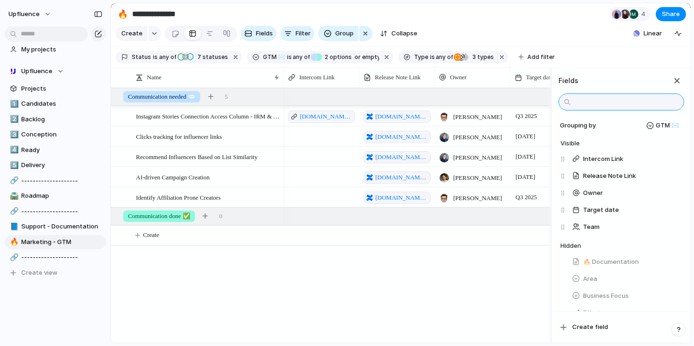
click at [594, 101] on input "text" at bounding box center [621, 101] width 126 height 17
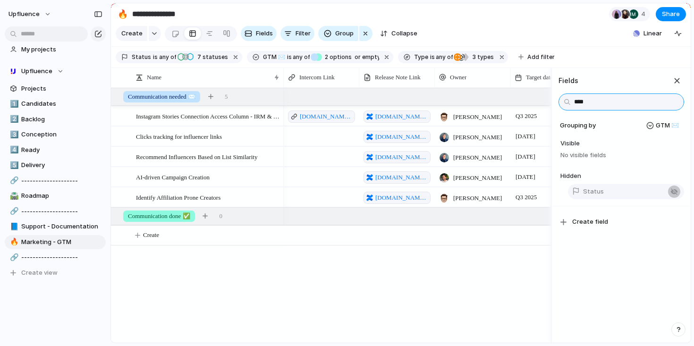
type input "****"
click at [668, 189] on button "button" at bounding box center [674, 191] width 12 height 12
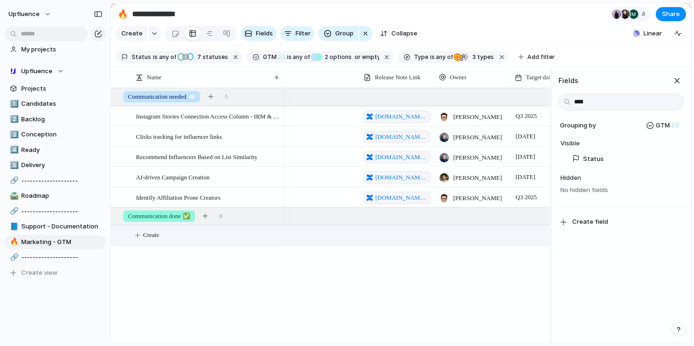
scroll to position [0, 210]
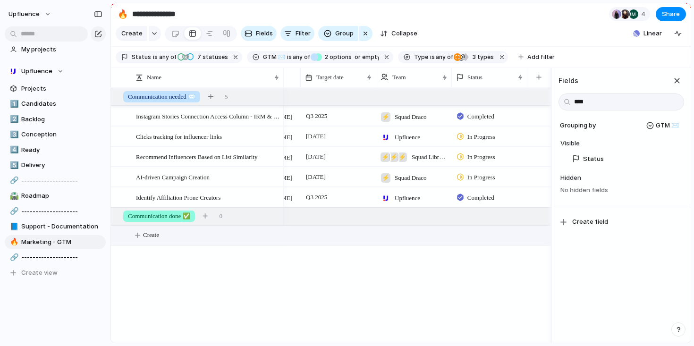
click at [478, 239] on button "Create" at bounding box center [342, 235] width 445 height 19
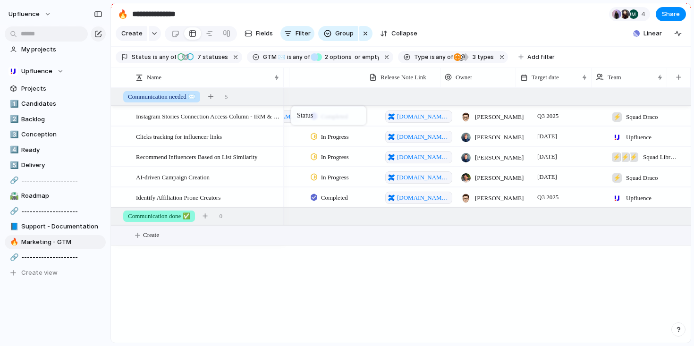
scroll to position [0, 54]
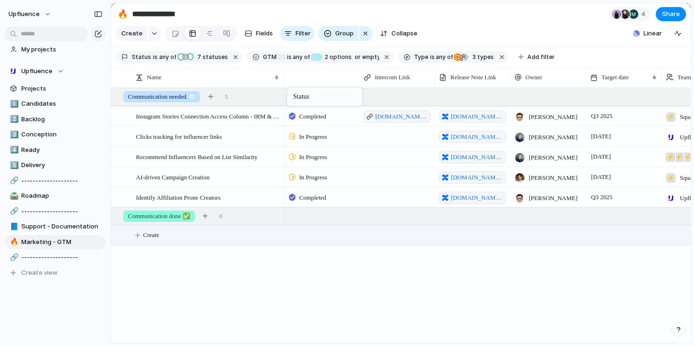
drag, startPoint x: 628, startPoint y: 74, endPoint x: 292, endPoint y: 89, distance: 336.8
click at [313, 79] on span "Status" at bounding box center [306, 77] width 15 height 9
click at [313, 130] on span "Sort ascending" at bounding box center [327, 128] width 46 height 9
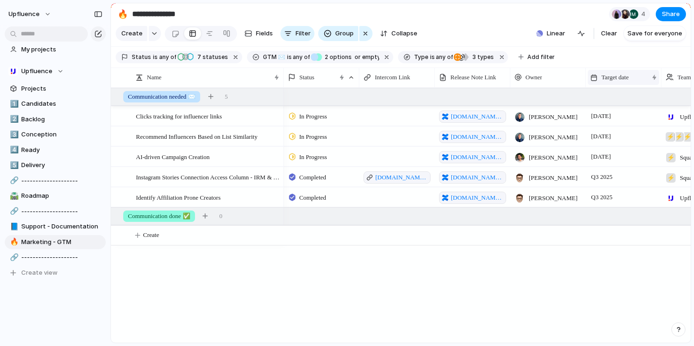
click at [603, 75] on span "Target date" at bounding box center [614, 77] width 27 height 9
click at [608, 126] on span "Sort ascending" at bounding box center [629, 128] width 46 height 9
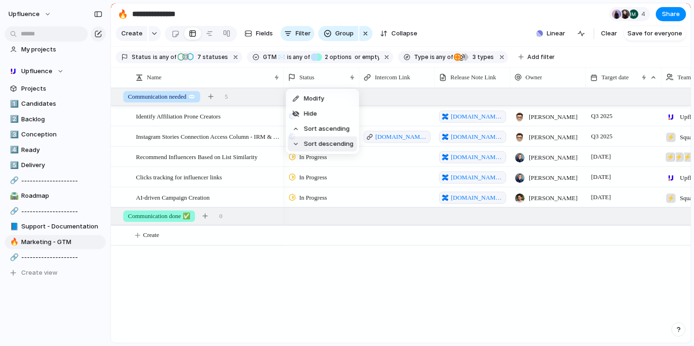
click at [332, 242] on div "Modify Hide Sort ascending Sort descending" at bounding box center [347, 173] width 694 height 346
click at [395, 115] on div at bounding box center [396, 115] width 75 height 19
click at [384, 121] on div at bounding box center [396, 115] width 75 height 19
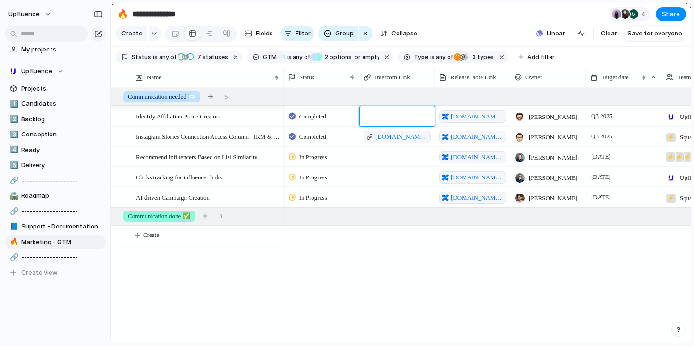
type textarea "**********"
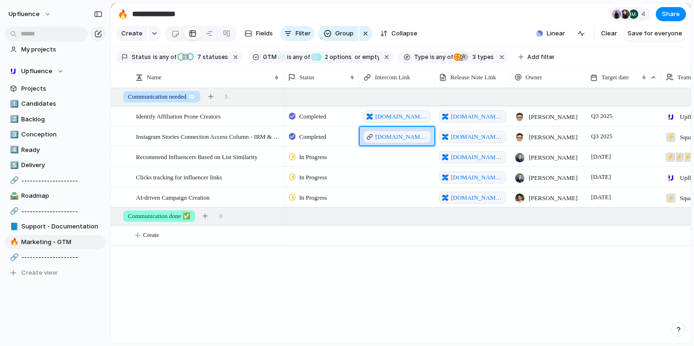
click at [392, 152] on div at bounding box center [396, 156] width 75 height 19
click at [394, 116] on link "[DOMAIN_NAME][URL]" at bounding box center [379, 116] width 32 height 12
click at [355, 118] on div "Completed" at bounding box center [321, 115] width 75 height 17
click at [384, 80] on div "Idea Candidate Backlog Scoping Designs Specs To review Validated To plan Planne…" at bounding box center [347, 173] width 694 height 346
click at [209, 121] on div "Identify Affiliation Prone Creators" at bounding box center [208, 116] width 144 height 19
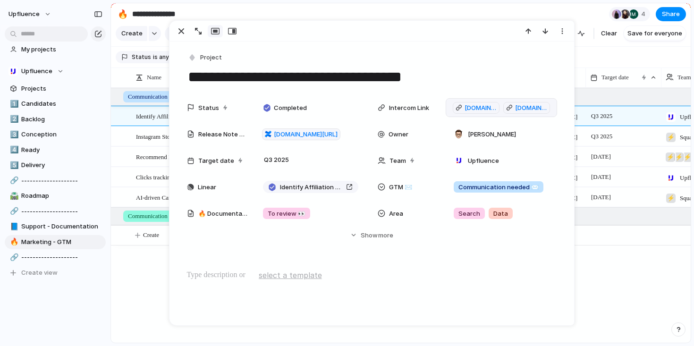
click at [497, 116] on div "[DOMAIN_NAME][URL] [DOMAIN_NAME][URL]" at bounding box center [500, 107] width 111 height 19
click at [521, 102] on p "**********" at bounding box center [501, 107] width 105 height 91
click at [518, 75] on textarea "**********" at bounding box center [372, 77] width 370 height 20
click at [590, 83] on div "Target date" at bounding box center [622, 77] width 71 height 15
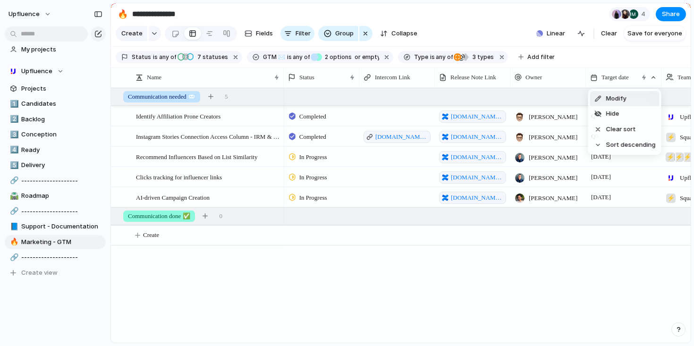
click at [584, 53] on div "Modify Hide Clear sort Sort descending" at bounding box center [347, 173] width 694 height 346
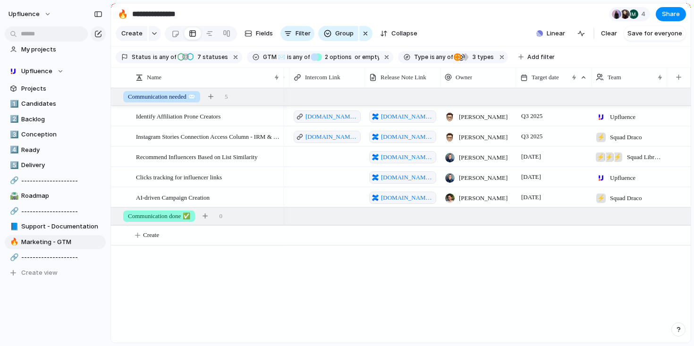
click at [319, 155] on div at bounding box center [326, 156] width 75 height 19
click at [65, 220] on link "📘 Support - Documentation" at bounding box center [55, 226] width 101 height 14
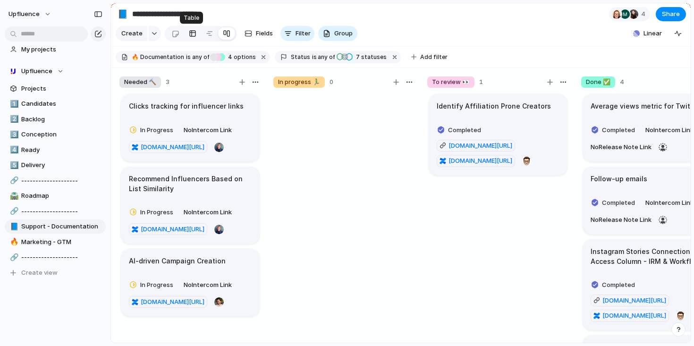
click at [189, 35] on div at bounding box center [193, 33] width 8 height 15
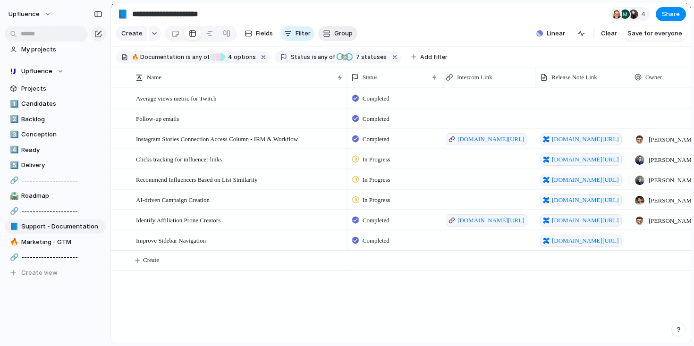
click at [334, 35] on span "Group" at bounding box center [343, 33] width 18 height 9
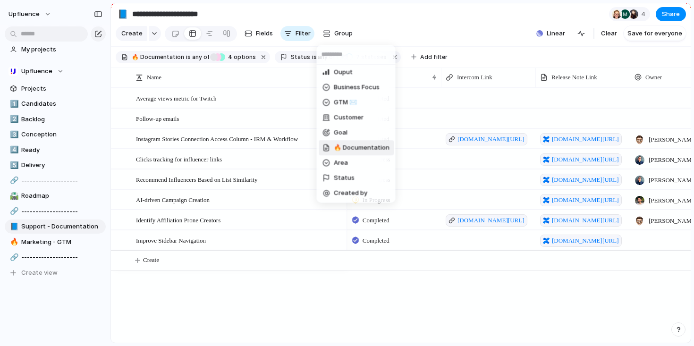
click at [356, 149] on span "🔥 Documentation" at bounding box center [362, 147] width 56 height 9
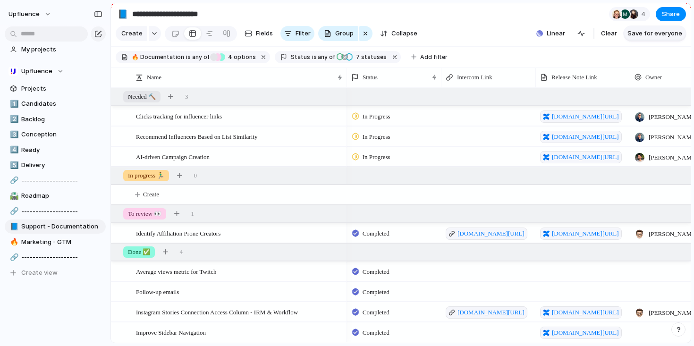
click at [662, 33] on span "Save for everyone" at bounding box center [654, 33] width 55 height 9
click at [492, 235] on span "[DOMAIN_NAME][URL]" at bounding box center [490, 233] width 67 height 9
click at [53, 239] on span "Marketing - GTM" at bounding box center [61, 241] width 81 height 9
click at [51, 240] on span "Marketing - GTM" at bounding box center [61, 241] width 81 height 9
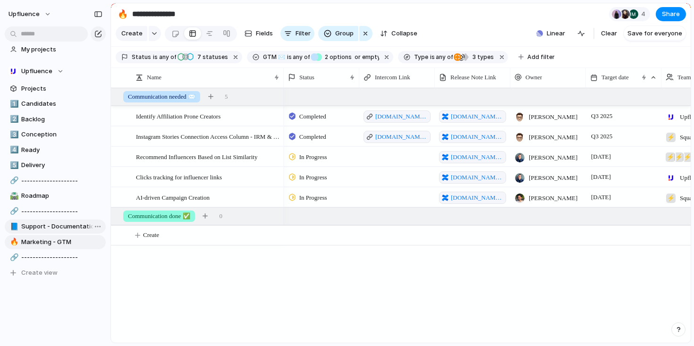
click at [55, 231] on link "📘 Support - Documentation" at bounding box center [55, 226] width 101 height 14
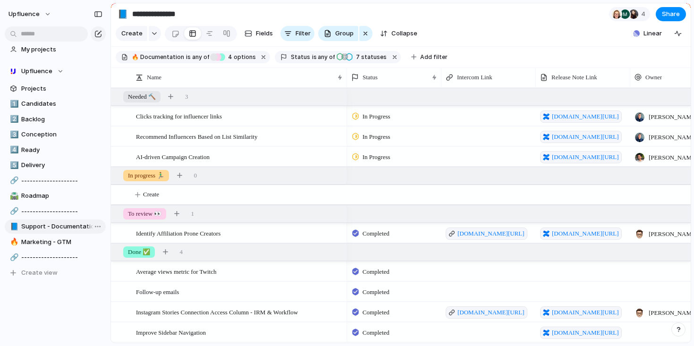
type input "**********"
click at [33, 15] on span "Upfluence" at bounding box center [23, 13] width 31 height 9
click at [53, 46] on span "Invite members" at bounding box center [44, 50] width 45 height 9
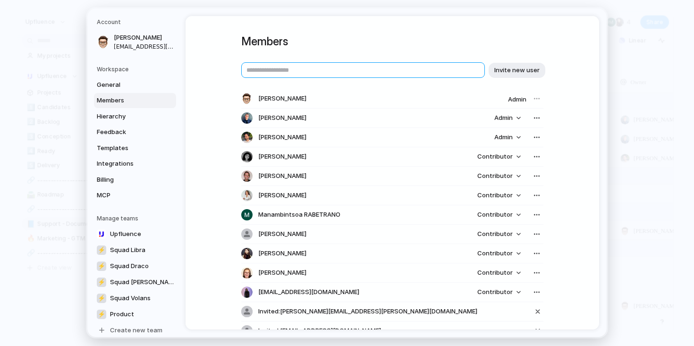
click at [288, 72] on input "text" at bounding box center [362, 70] width 243 height 16
paste input "**********"
type input "**********"
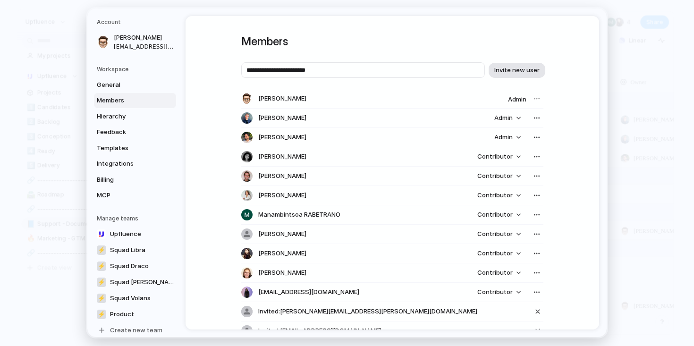
click at [516, 70] on span "Invite new user" at bounding box center [516, 70] width 45 height 9
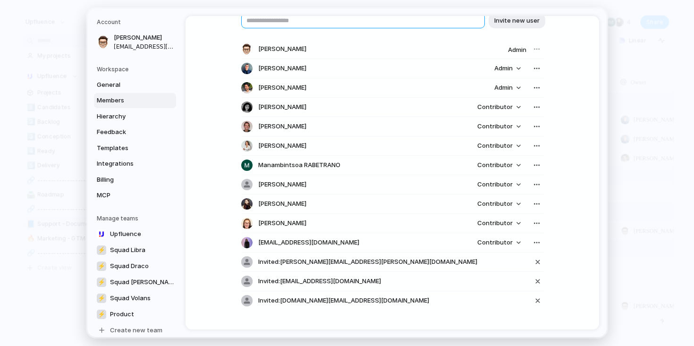
click at [277, 24] on input "text" at bounding box center [362, 21] width 243 height 16
paste input "**********"
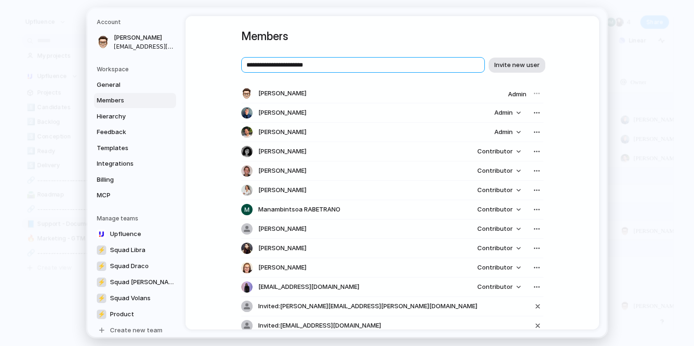
type input "**********"
click at [516, 62] on span "Invite new user" at bounding box center [516, 64] width 45 height 9
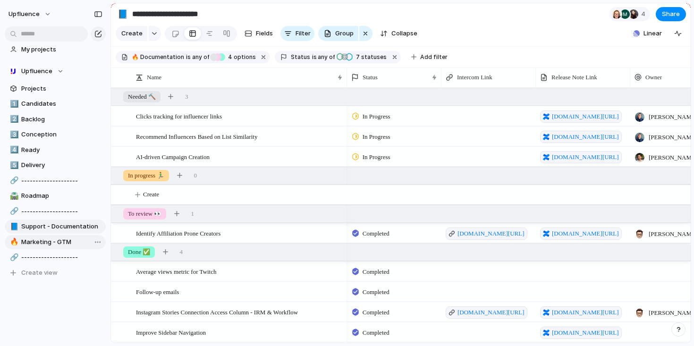
click at [68, 242] on span "Marketing - GTM" at bounding box center [61, 241] width 81 height 9
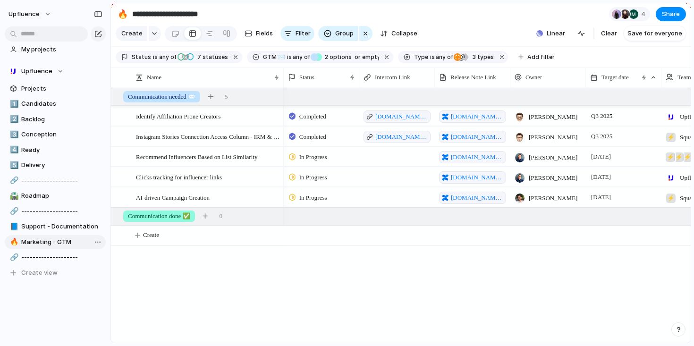
type input "**********"
click at [213, 116] on span "Identify Affiliation Prone Creators" at bounding box center [178, 115] width 84 height 11
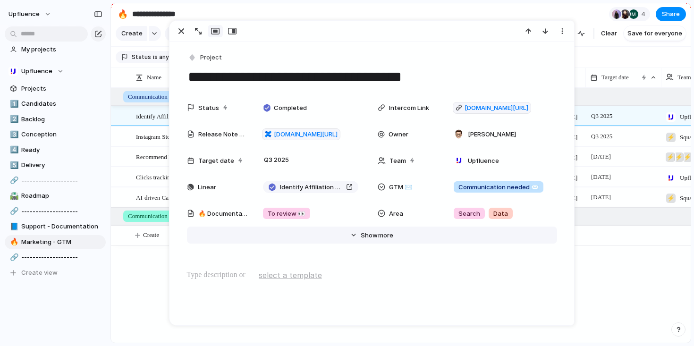
click at [375, 232] on span "Show" at bounding box center [369, 235] width 17 height 9
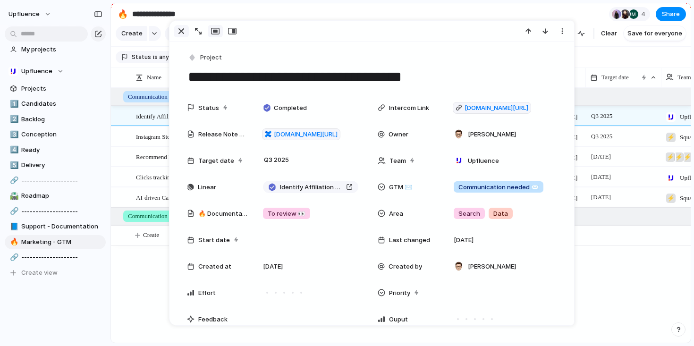
click at [180, 32] on div "button" at bounding box center [181, 30] width 11 height 11
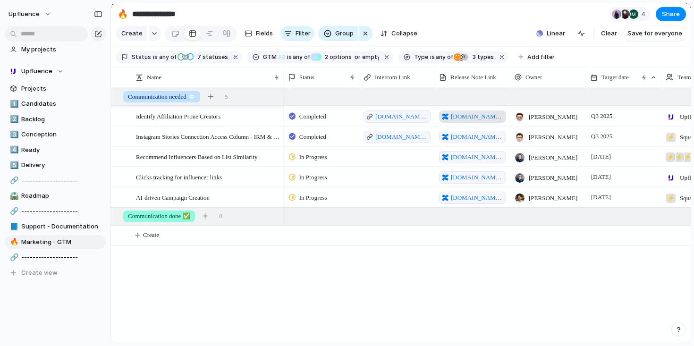
click at [474, 117] on span "[DOMAIN_NAME][URL]" at bounding box center [477, 116] width 52 height 9
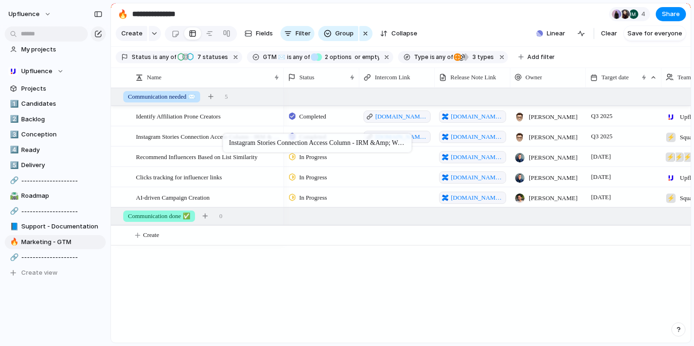
drag, startPoint x: 214, startPoint y: 137, endPoint x: 227, endPoint y: 135, distance: 13.3
click at [210, 137] on span "Instagram Stories Connection Access Column - IRM & Workflow" at bounding box center [208, 136] width 144 height 11
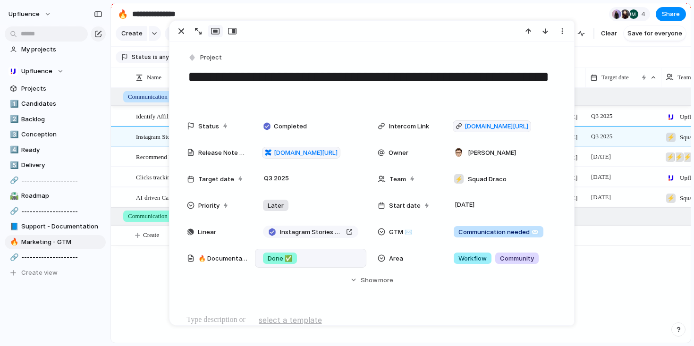
click at [282, 255] on span "Done ✅" at bounding box center [280, 258] width 25 height 9
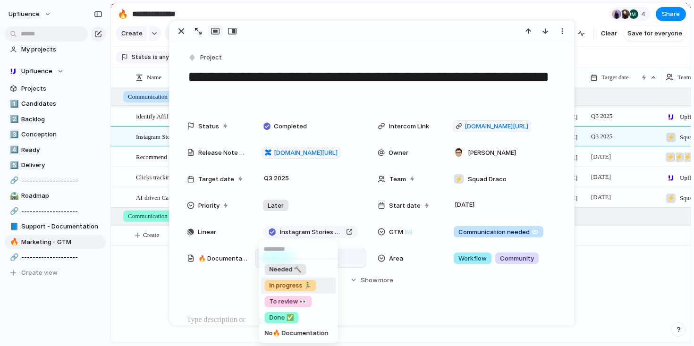
click at [344, 298] on div "Needed 🔨 In progress 🏃‍♂️ To review 👀 Done ✅ No 🔥 Documentation" at bounding box center [347, 173] width 694 height 346
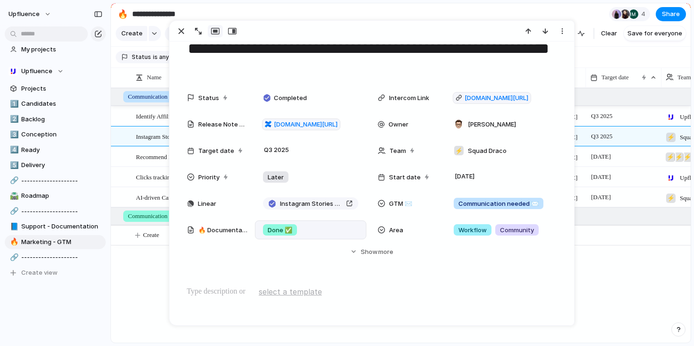
scroll to position [29, 0]
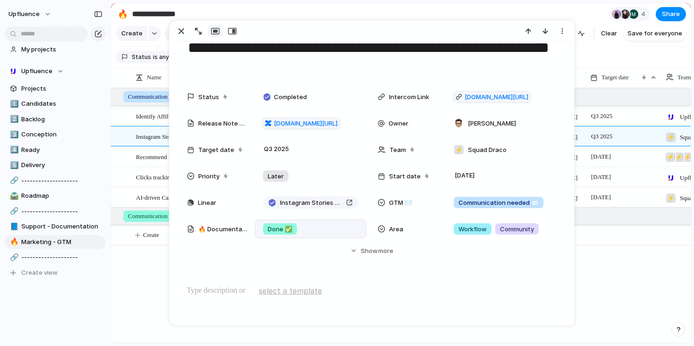
click at [373, 242] on div "Status Completed Intercom Link [DOMAIN_NAME][URL] Release Note Link [DOMAIN_NAM…" at bounding box center [372, 171] width 382 height 168
click at [369, 251] on span "Show" at bounding box center [369, 250] width 17 height 9
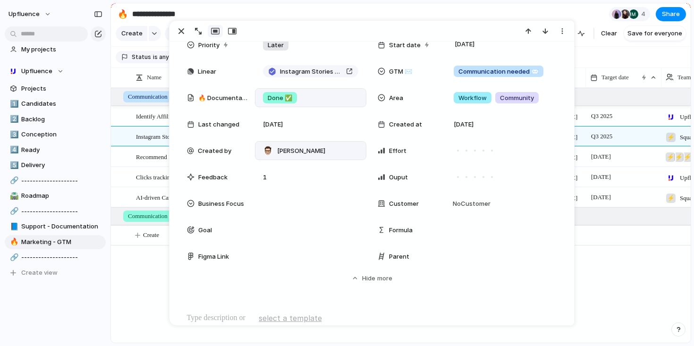
scroll to position [0, 0]
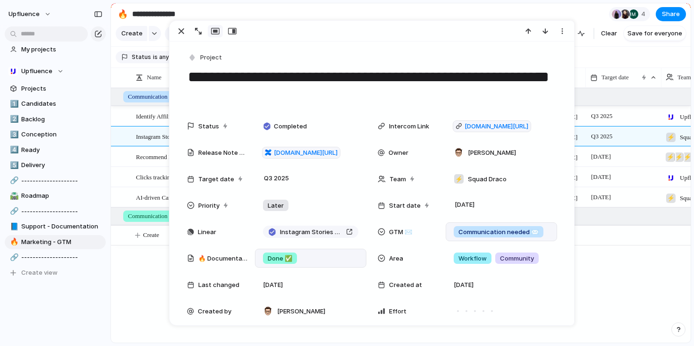
click at [486, 234] on span "Communication needed ✉️" at bounding box center [498, 231] width 80 height 9
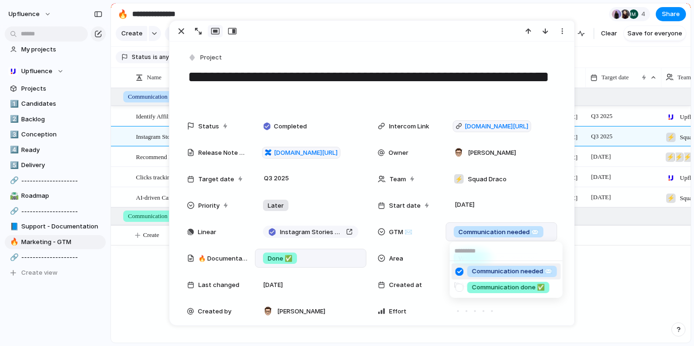
click at [492, 252] on input "text" at bounding box center [506, 251] width 113 height 19
type input "*"
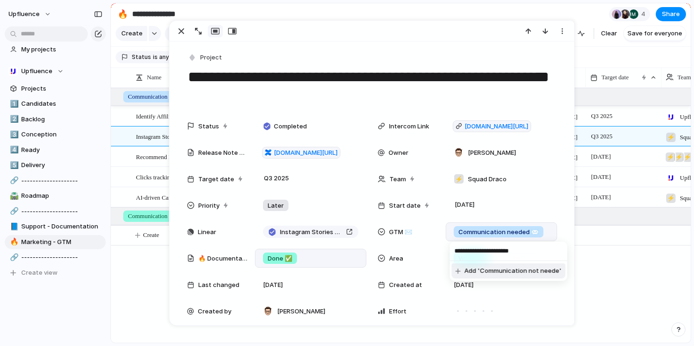
type input "**********"
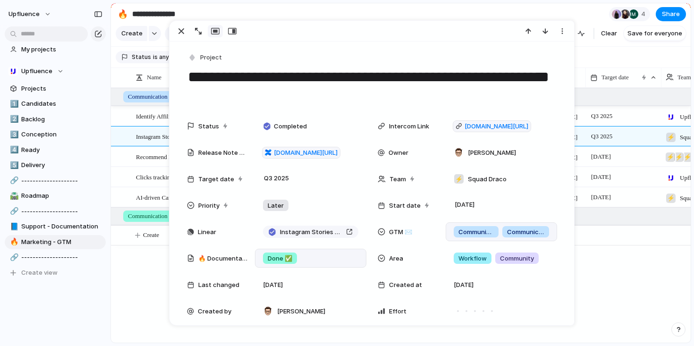
click at [523, 230] on span "Communication not needed" at bounding box center [525, 231] width 37 height 9
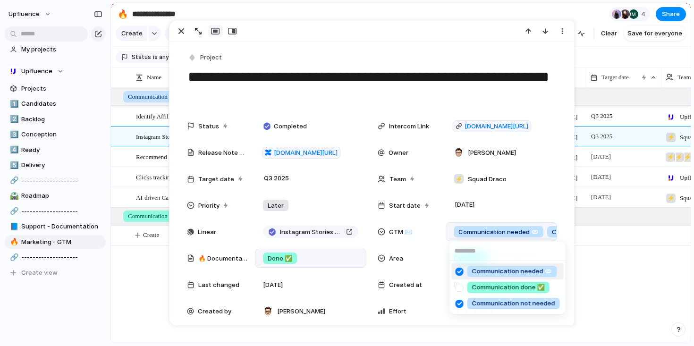
click at [461, 268] on div at bounding box center [459, 271] width 17 height 17
click at [527, 303] on span "Communication not needed" at bounding box center [513, 303] width 83 height 9
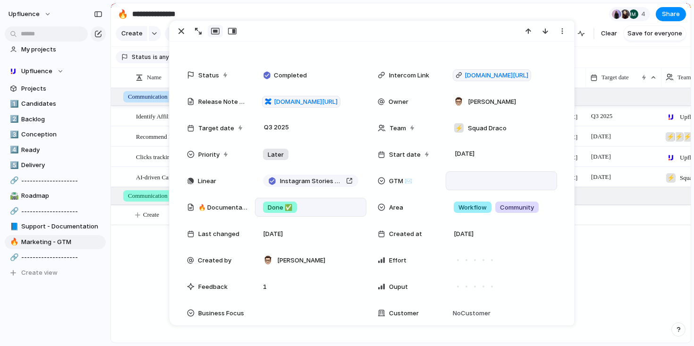
scroll to position [37, 0]
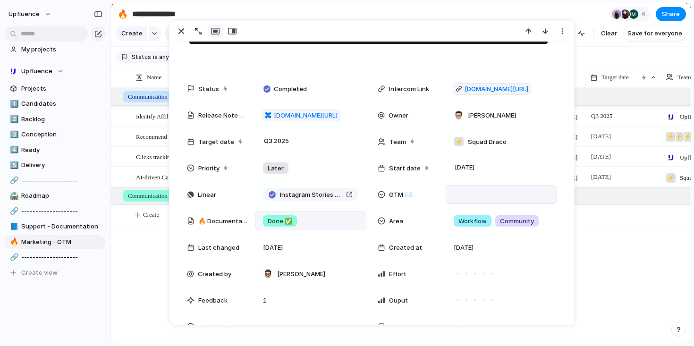
click at [481, 196] on div at bounding box center [501, 194] width 103 height 10
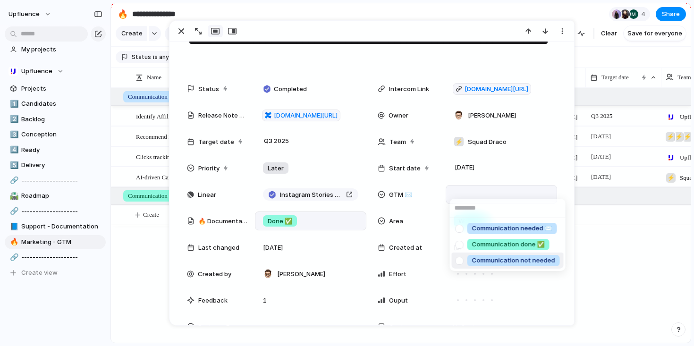
click at [507, 264] on span "Communication not needed" at bounding box center [513, 260] width 83 height 9
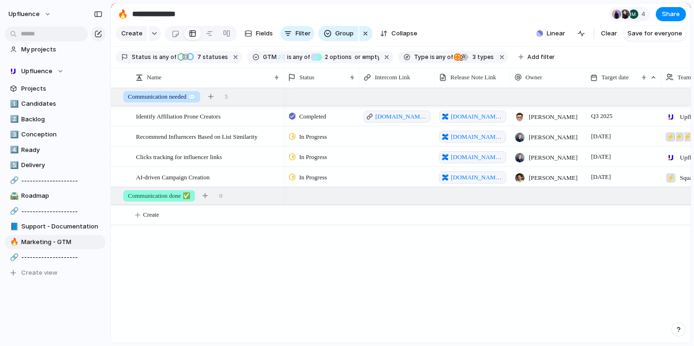
click at [607, 297] on div "Completed [DOMAIN_NAME][URL] [DOMAIN_NAME][URL] Simon Boxus Q3 2025 Upfluence I…" at bounding box center [487, 215] width 407 height 255
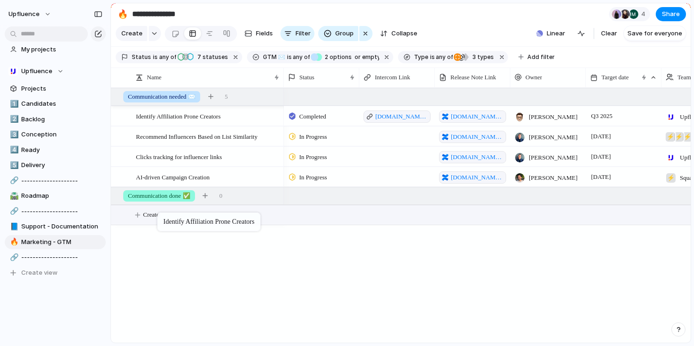
drag, startPoint x: 215, startPoint y: 115, endPoint x: 181, endPoint y: 214, distance: 105.2
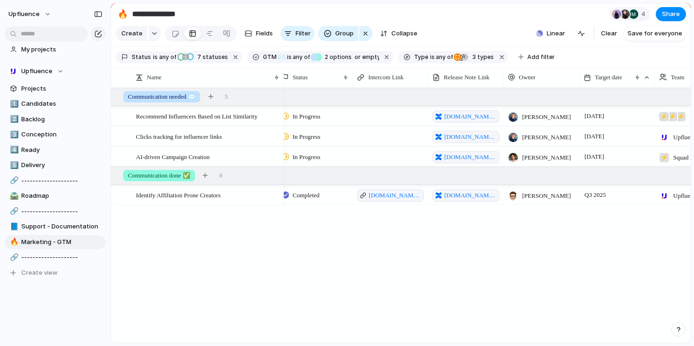
scroll to position [0, 8]
click at [470, 136] on span "[DOMAIN_NAME][URL]" at bounding box center [468, 136] width 52 height 9
click at [458, 115] on span "[DOMAIN_NAME][URL]" at bounding box center [468, 116] width 52 height 9
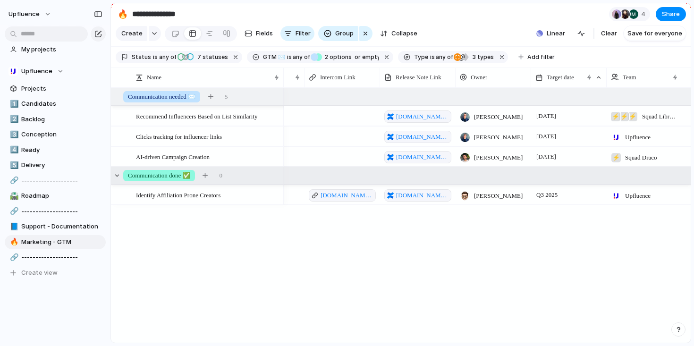
scroll to position [0, 70]
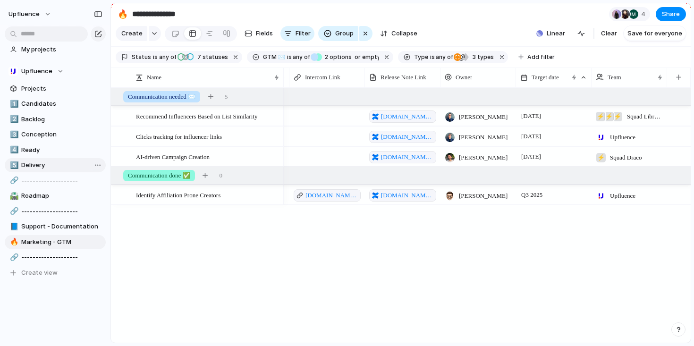
click at [70, 162] on span "Delivery" at bounding box center [61, 164] width 81 height 9
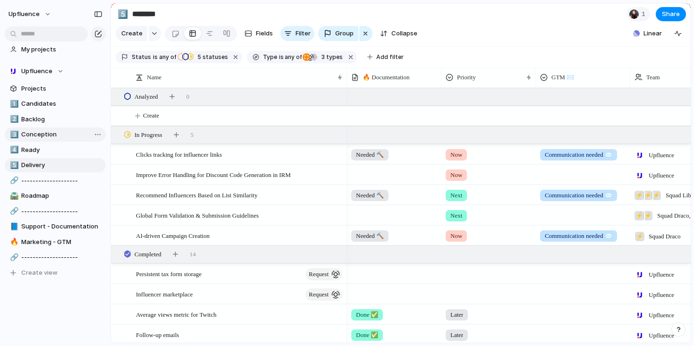
click at [58, 137] on span "Conception" at bounding box center [61, 134] width 81 height 9
type input "**********"
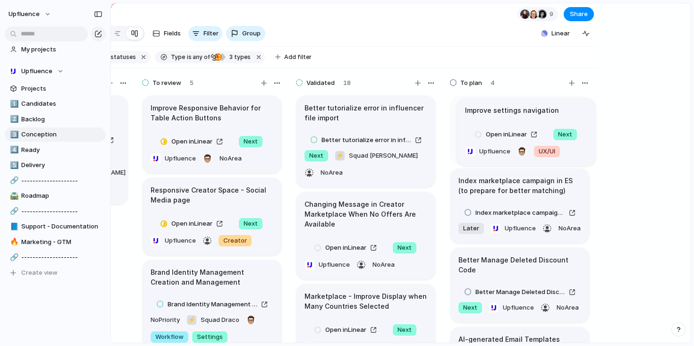
scroll to position [0, 503]
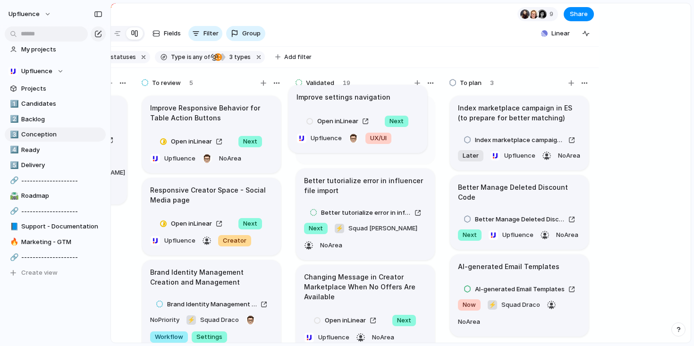
drag, startPoint x: 352, startPoint y: 111, endPoint x: 340, endPoint y: 101, distance: 16.4
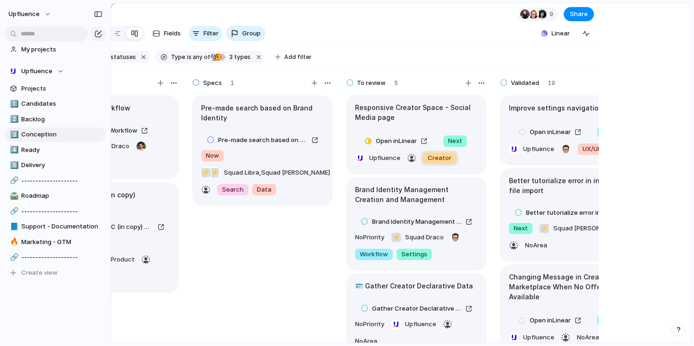
scroll to position [78, 0]
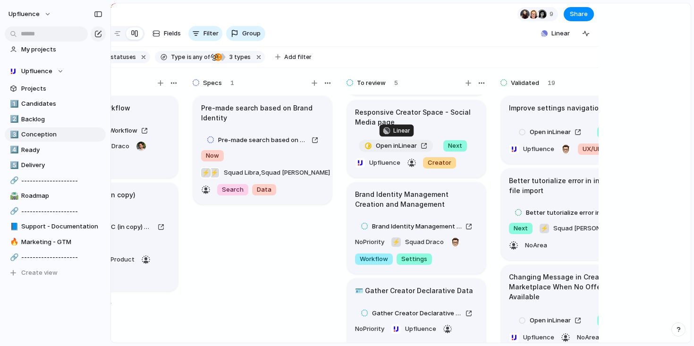
click at [425, 144] on link "Open in Linear" at bounding box center [396, 146] width 74 height 12
